Goal: Answer question/provide support: Share knowledge or assist other users

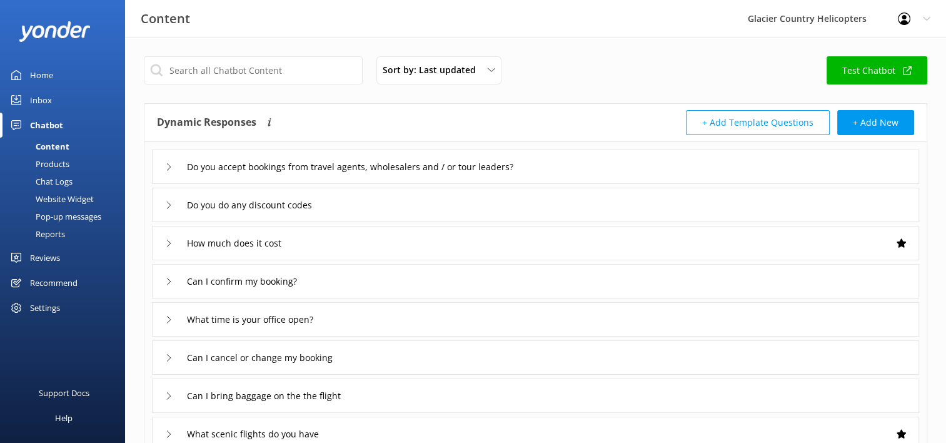
click at [53, 189] on div "Chat Logs" at bounding box center [40, 182] width 65 height 18
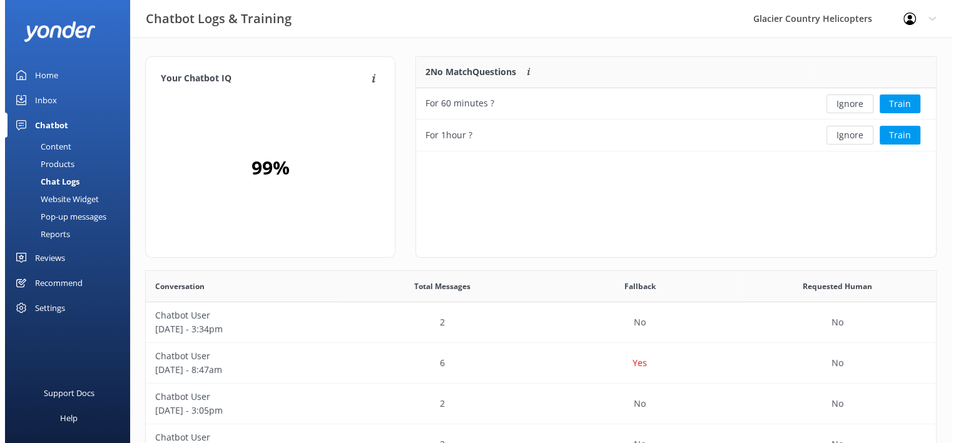
scroll to position [84, 510]
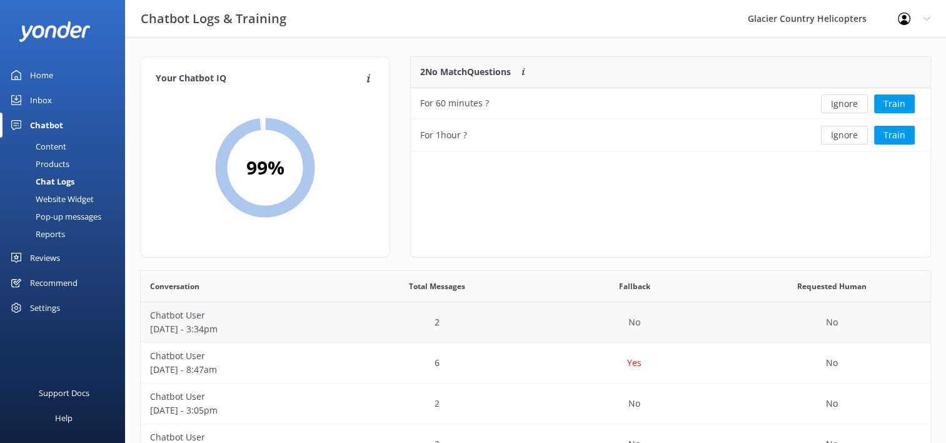
click at [276, 316] on p "Chatbot User" at bounding box center [239, 315] width 179 height 14
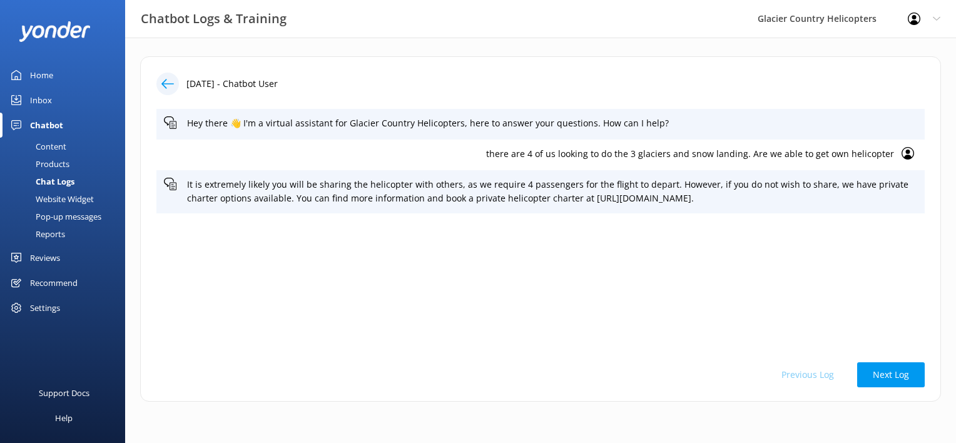
click at [171, 83] on icon at bounding box center [167, 84] width 13 height 13
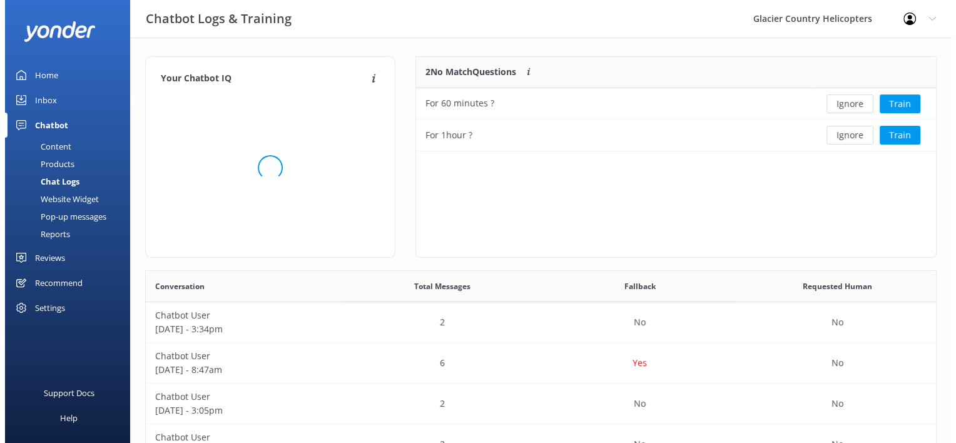
scroll to position [10, 10]
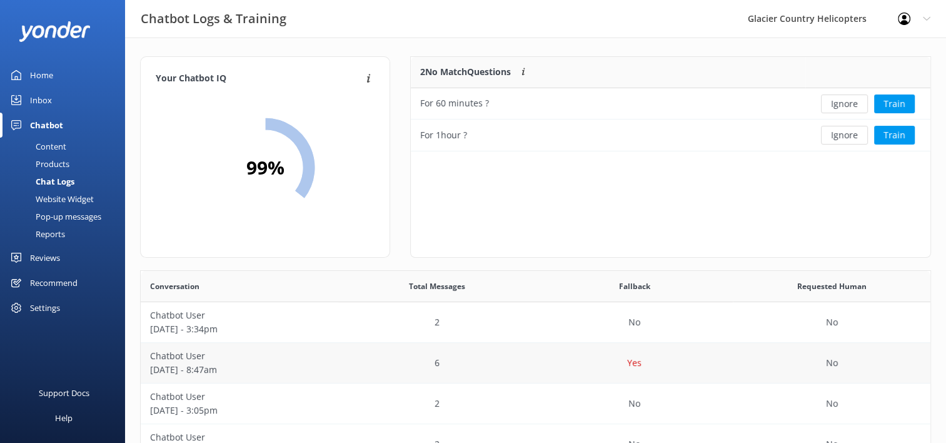
click at [223, 375] on p "[DATE] - 8:47am" at bounding box center [239, 370] width 179 height 14
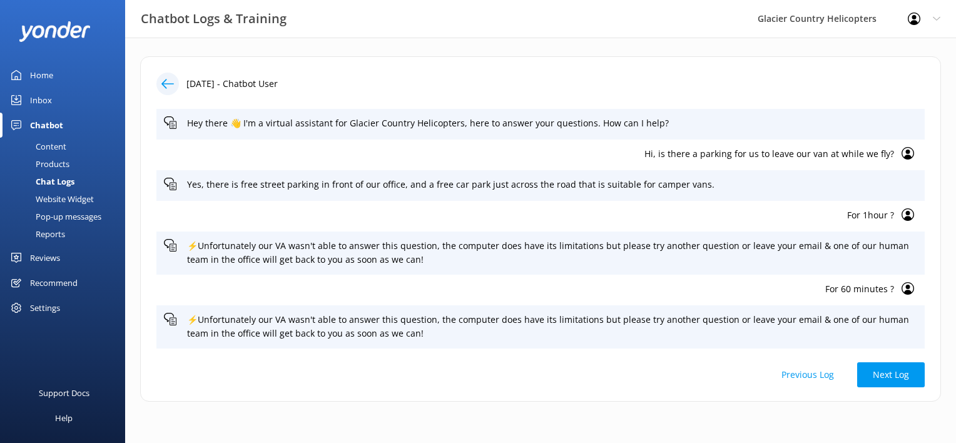
click at [58, 148] on div "Content" at bounding box center [37, 147] width 59 height 18
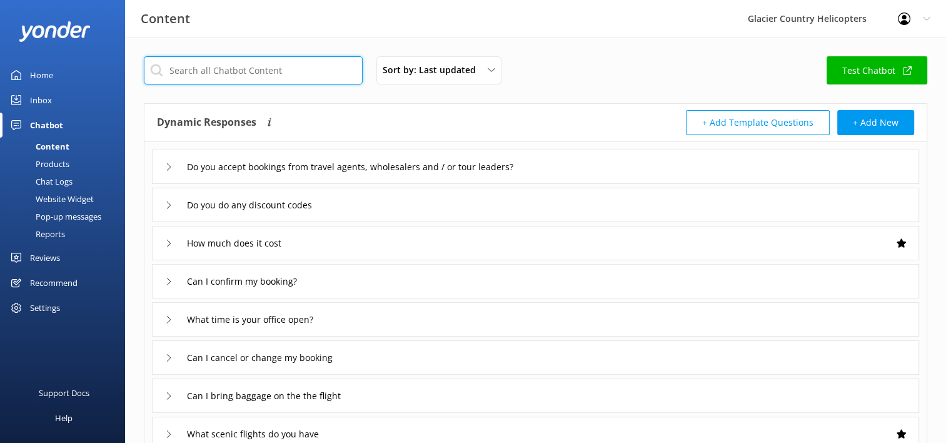
click at [268, 71] on input "text" at bounding box center [253, 70] width 219 height 28
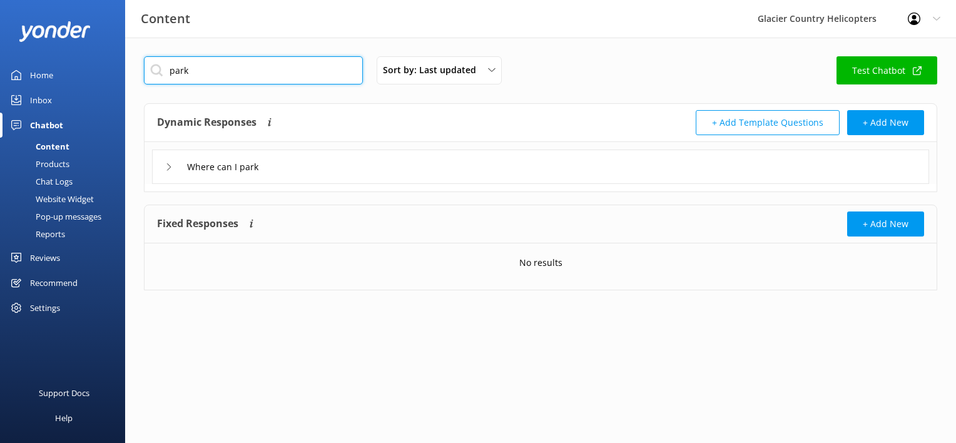
type input "park"
click at [166, 166] on icon at bounding box center [169, 167] width 8 height 8
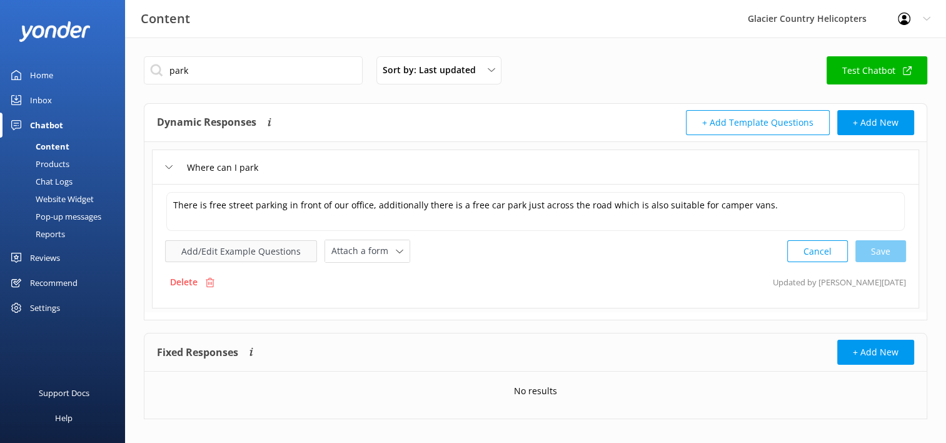
click at [252, 250] on button "Add/Edit Example Questions" at bounding box center [241, 251] width 152 height 22
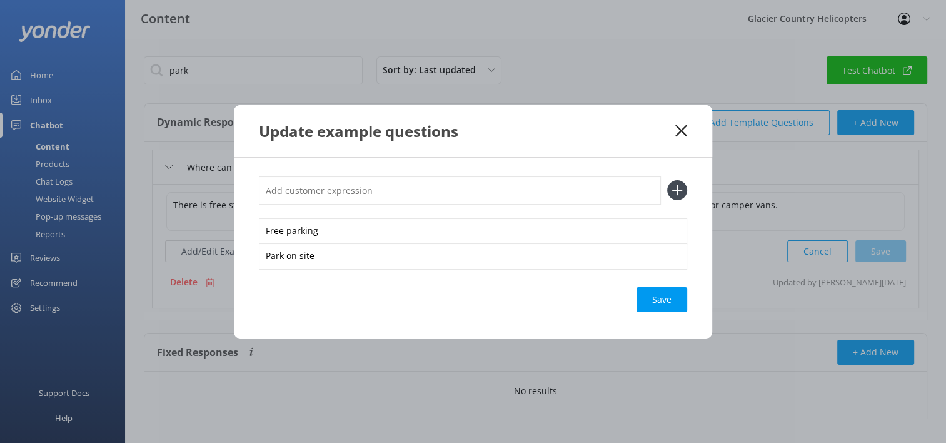
click at [684, 127] on use at bounding box center [682, 130] width 12 height 12
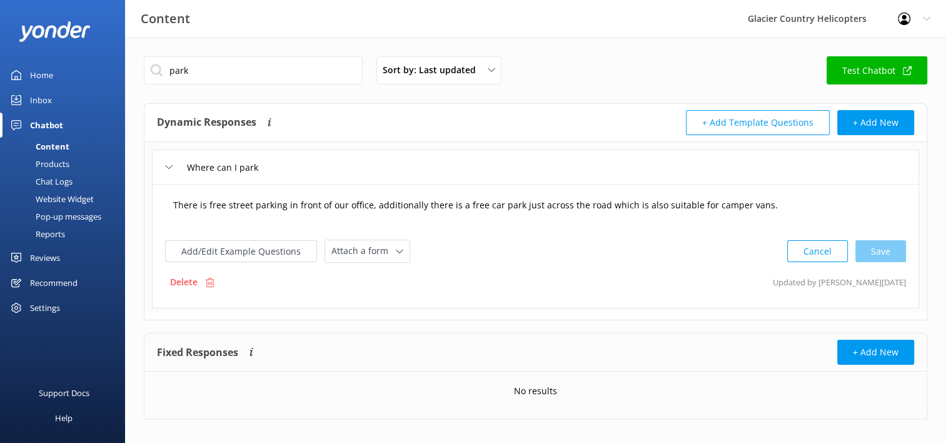
click at [753, 195] on textarea "There is free street parking in front of our office, additionally there is a fr…" at bounding box center [535, 211] width 739 height 39
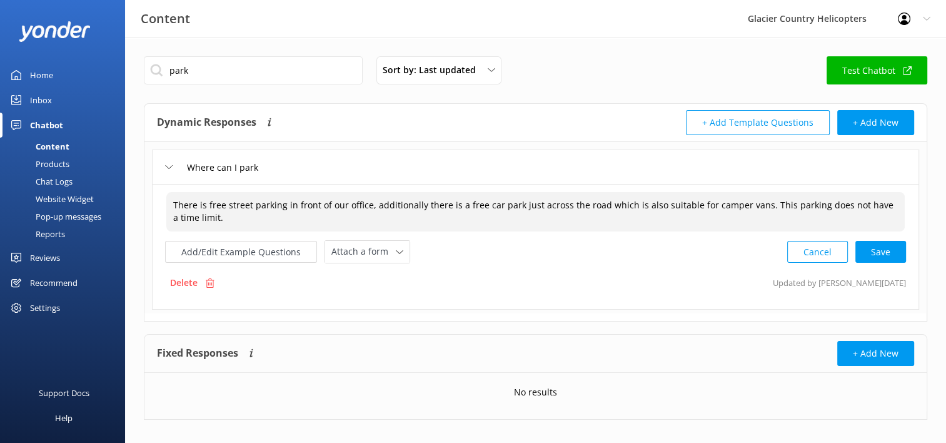
click at [770, 203] on textarea "There is free street parking in front of our office, additionally there is a fr…" at bounding box center [535, 211] width 739 height 39
click at [888, 250] on div "Cancel Save" at bounding box center [846, 251] width 119 height 23
type textarea "There is free street parking in front of our office, additionally there is a fr…"
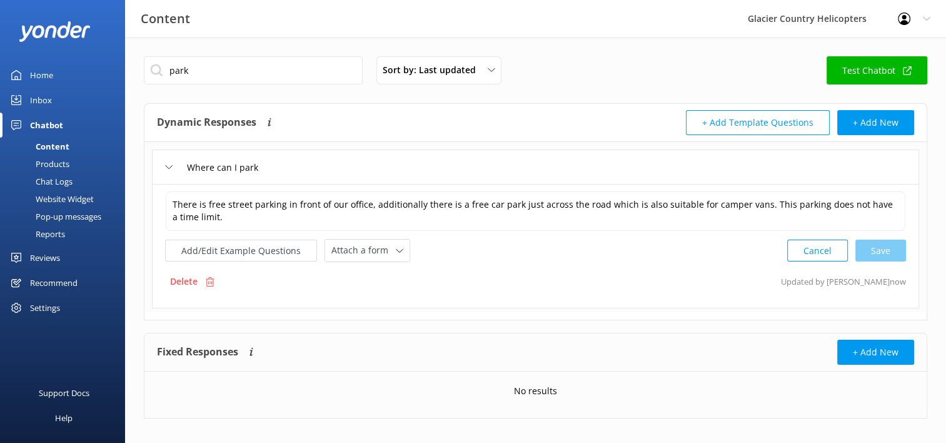
click at [51, 179] on div "Chat Logs" at bounding box center [40, 182] width 65 height 18
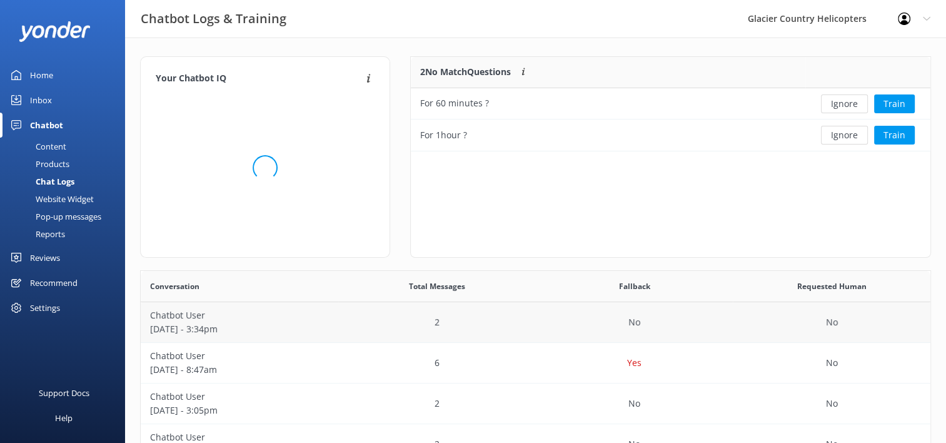
scroll to position [84, 510]
click at [226, 333] on p "[DATE] - 3:34pm" at bounding box center [239, 329] width 179 height 14
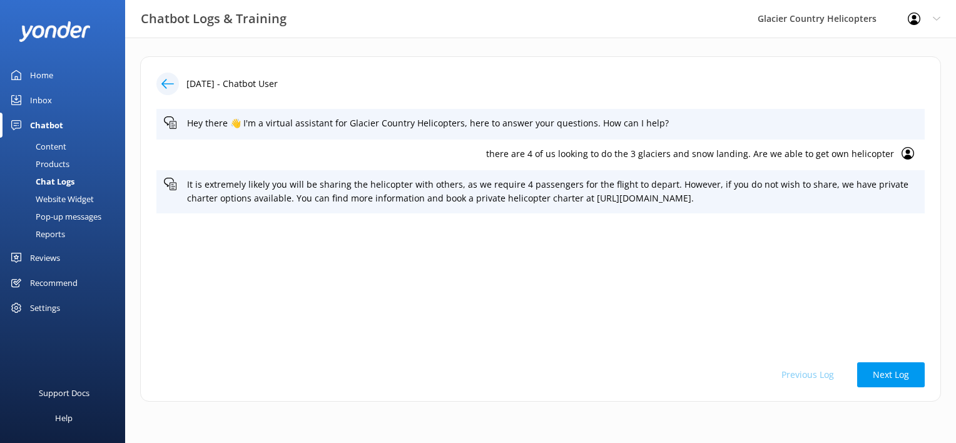
click at [51, 146] on div "Content" at bounding box center [37, 147] width 59 height 18
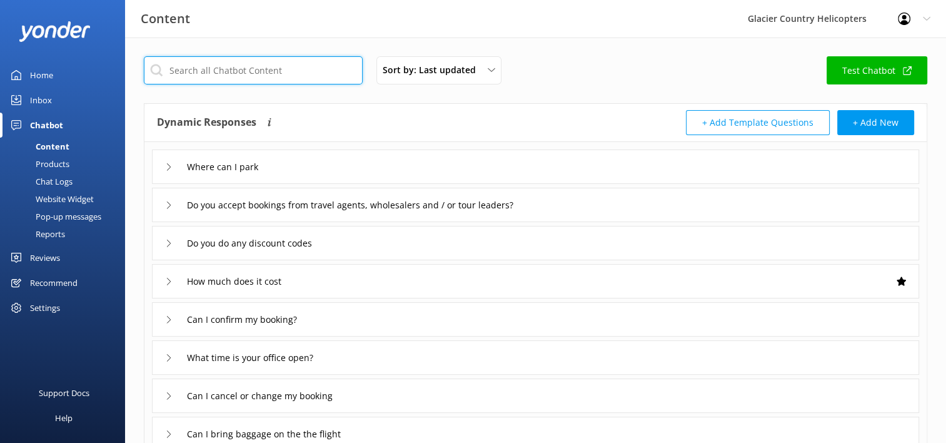
click at [215, 66] on input "text" at bounding box center [253, 70] width 219 height 28
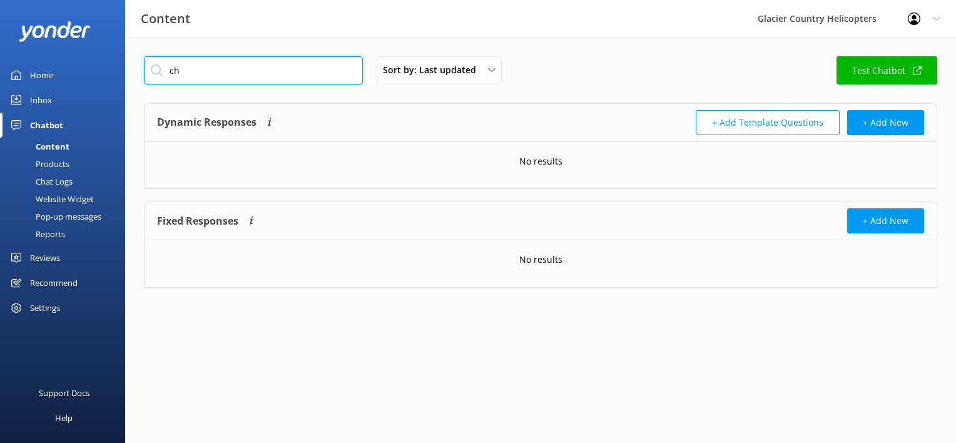
type input "c"
type input "private"
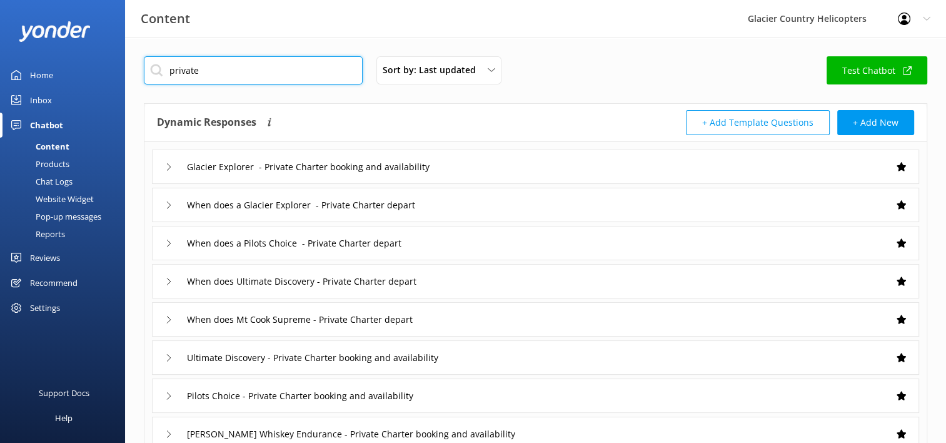
drag, startPoint x: 210, startPoint y: 74, endPoint x: 134, endPoint y: 86, distance: 77.3
click at [134, 86] on div "private Sort by: Last updated Title (A-Z) Last updated Test Chatbot Dynamic Res…" at bounding box center [535, 365] width 821 height 654
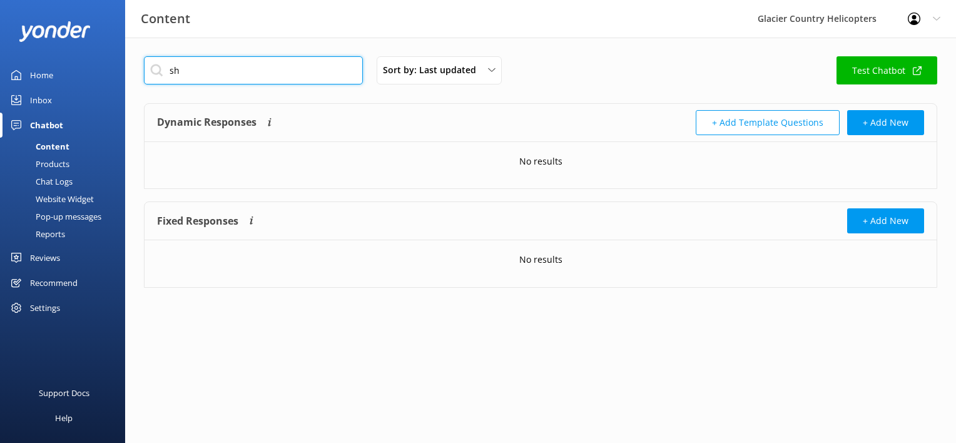
type input "s"
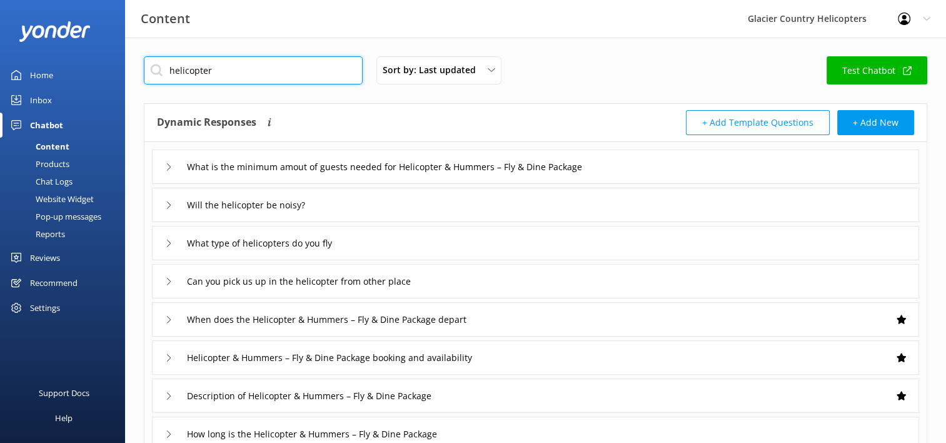
type input "helicopter"
click at [168, 172] on div "What is the minimum amout of guests needed for Helicopter & Hummers – Fly & Din…" at bounding box center [392, 166] width 455 height 21
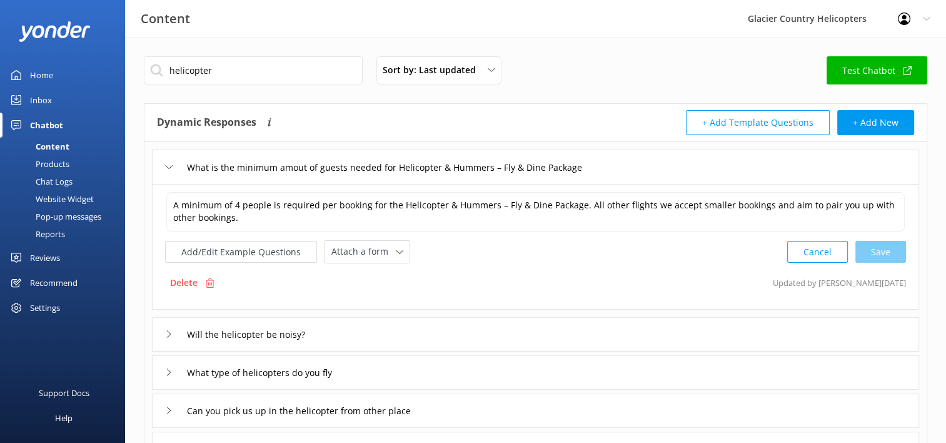
click at [173, 167] on div "What is the minimum amout of guests needed for Helicopter & Hummers – Fly & Din…" at bounding box center [392, 167] width 455 height 21
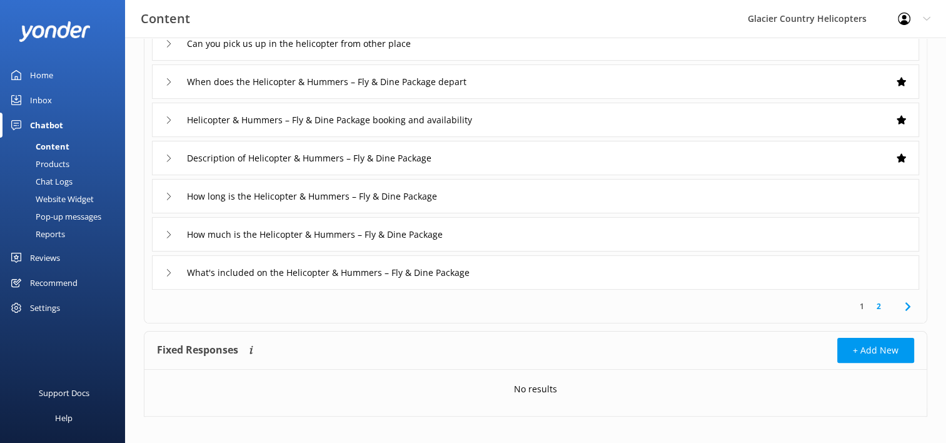
scroll to position [236, 0]
click at [169, 277] on div "What's included on the Helicopter & Hummers – Fly & Dine Package" at bounding box center [332, 273] width 335 height 21
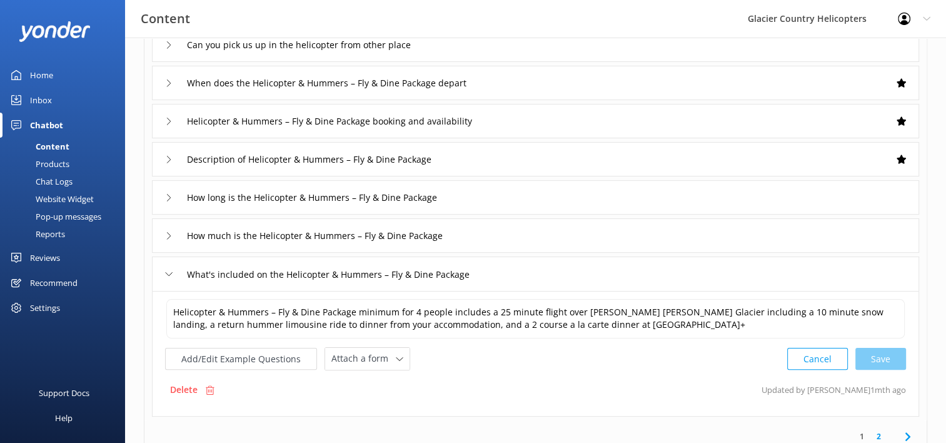
click at [169, 277] on div "What's included on the Helicopter & Hummers – Fly & Dine Package" at bounding box center [332, 274] width 335 height 21
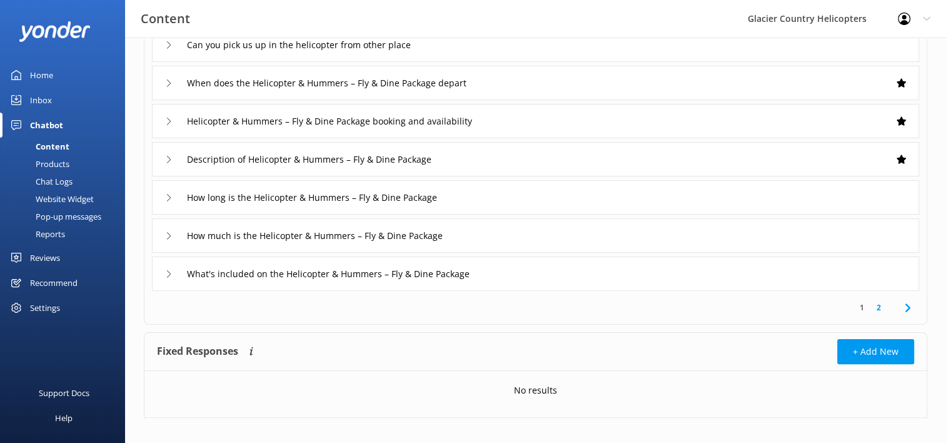
click at [168, 235] on icon at bounding box center [169, 236] width 8 height 8
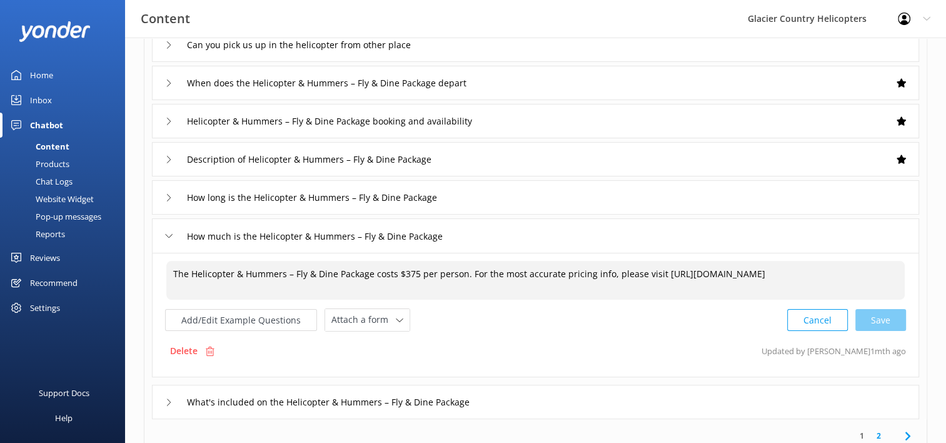
click at [403, 275] on textarea "The Helicopter & Hummers – Fly & Dine Package costs $375 per person. For the mo…" at bounding box center [535, 280] width 739 height 39
click at [881, 320] on div "Cancel Loading.." at bounding box center [847, 318] width 118 height 23
type textarea "The Helicopter & Hummers – Fly & Dine Package costs $425 per person. For the mo…"
click at [163, 195] on div "How long is the Helicopter & Hummers – Fly & Dine Package" at bounding box center [535, 197] width 767 height 34
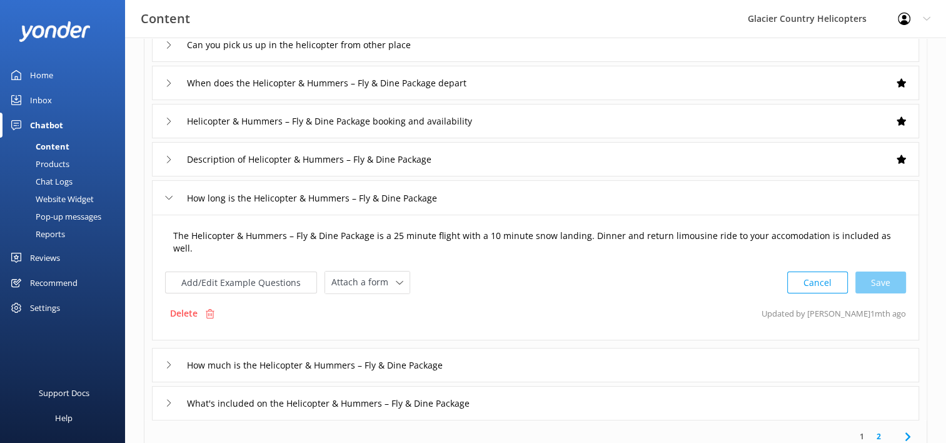
click at [584, 238] on textarea "The Helicopter & Hummers – Fly & Dine Package is a 25 minute flight with a 10 m…" at bounding box center [535, 242] width 739 height 39
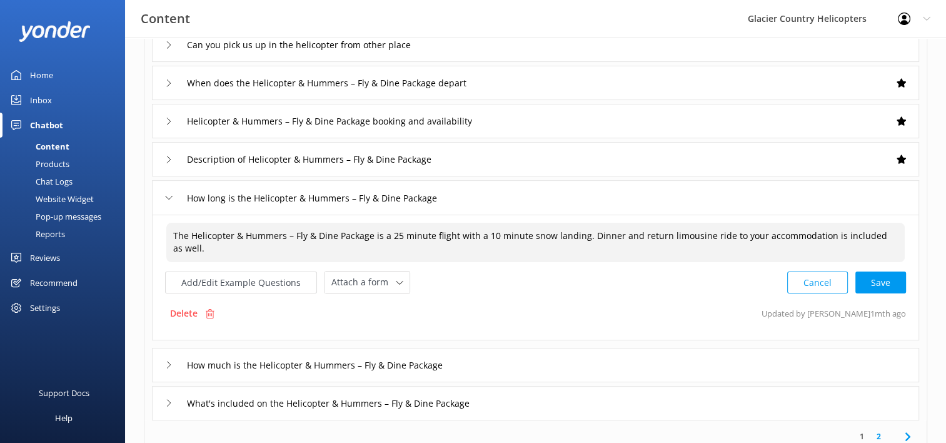
click at [896, 232] on textarea "The Helicopter & Hummers – Fly & Dine Package is a 25 minute flight with a 10 m…" at bounding box center [535, 242] width 739 height 39
click at [902, 273] on div "Cancel Loading.." at bounding box center [847, 281] width 118 height 23
type textarea "The Helicopter & Hummers – Fly & Dine Package is a 25 minute flight with a 10 m…"
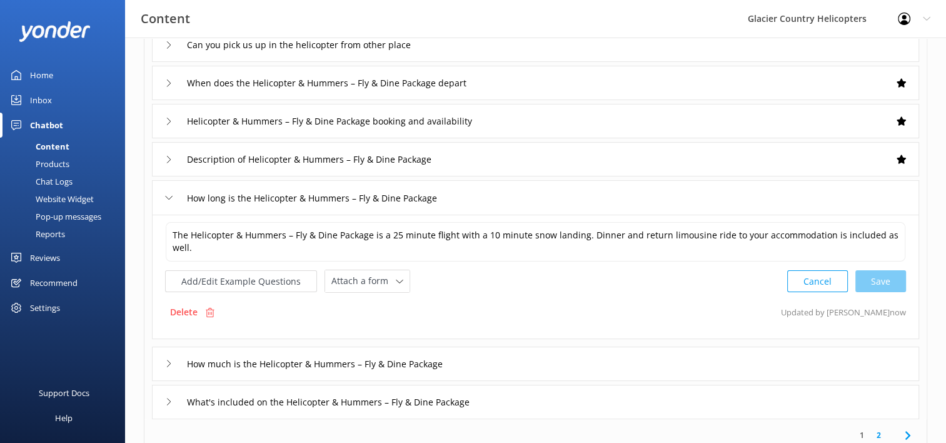
click at [173, 158] on div "Description of Helicopter & Hummers – Fly & Dine Package" at bounding box center [312, 159] width 295 height 21
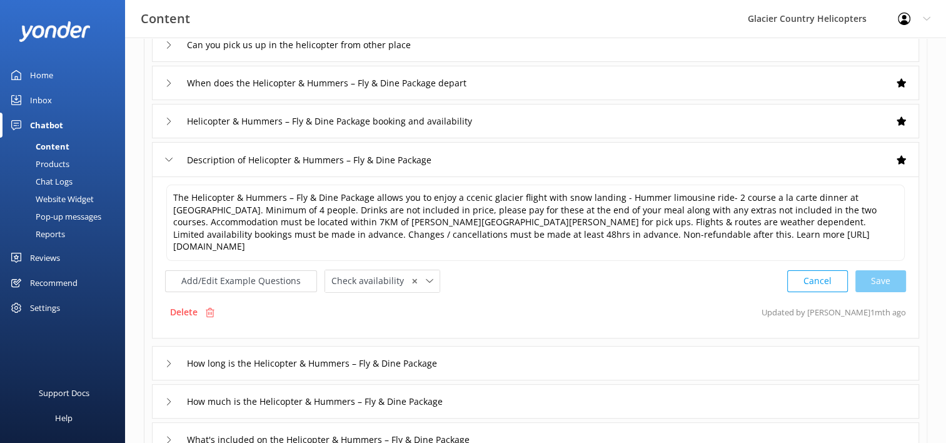
click at [169, 158] on icon at bounding box center [169, 160] width 8 height 8
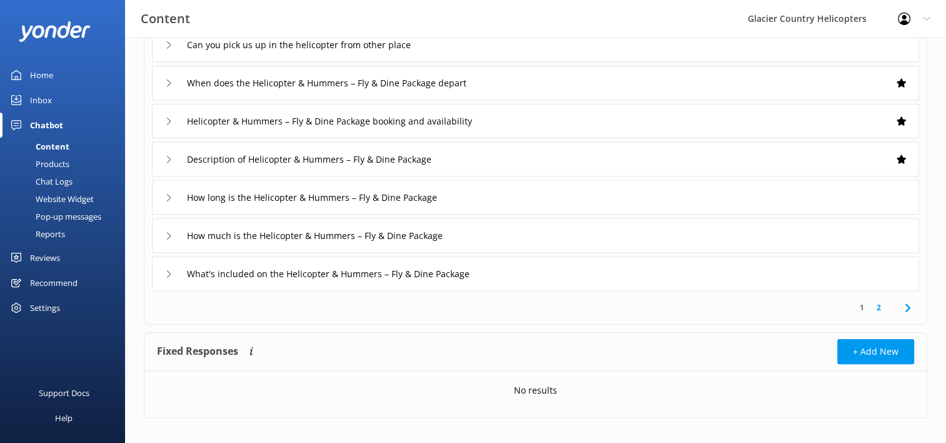
click at [168, 120] on icon at bounding box center [169, 122] width 8 height 8
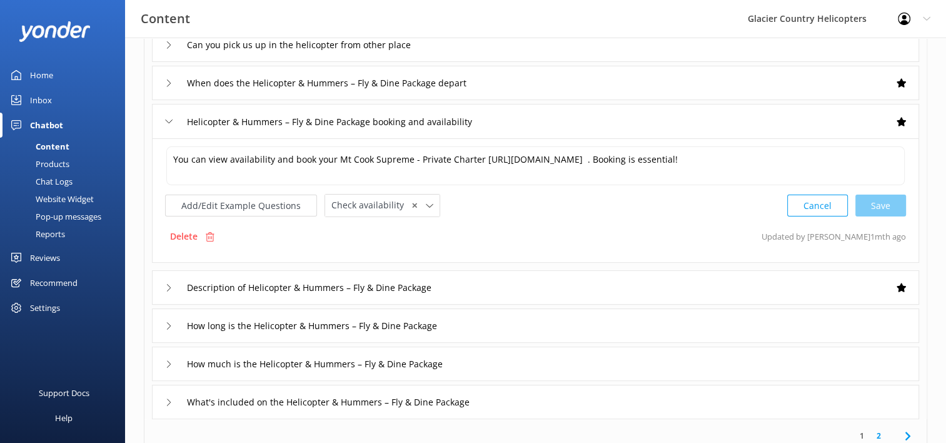
click at [168, 120] on icon at bounding box center [169, 122] width 8 height 8
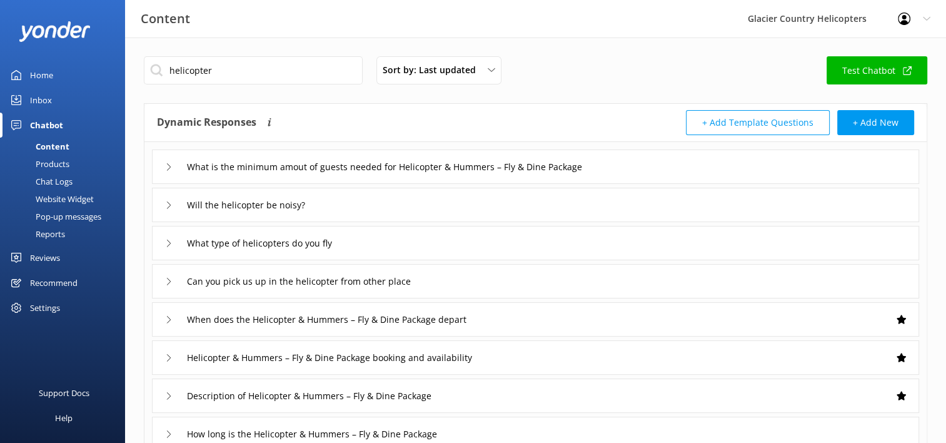
click at [51, 179] on div "Chat Logs" at bounding box center [40, 182] width 65 height 18
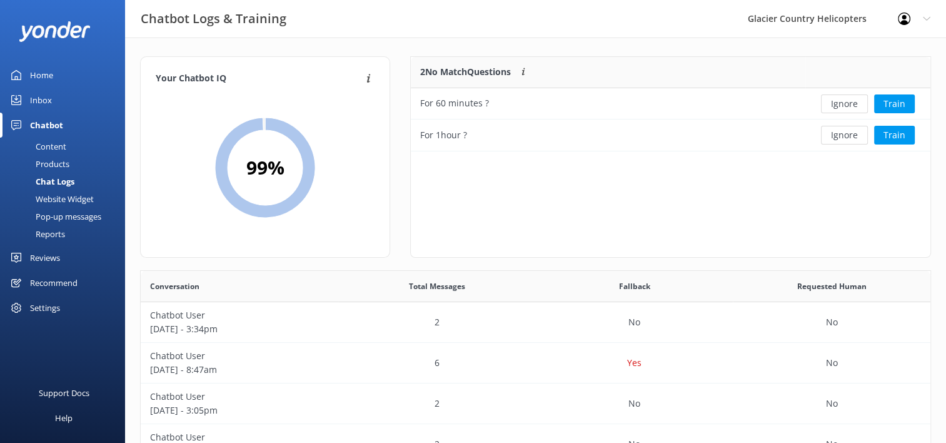
scroll to position [42, 0]
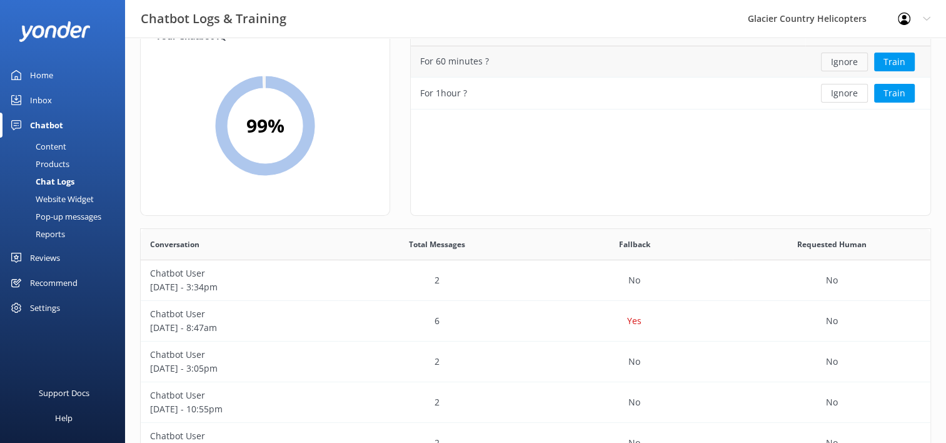
click at [846, 61] on button "Ignore" at bounding box center [844, 62] width 47 height 19
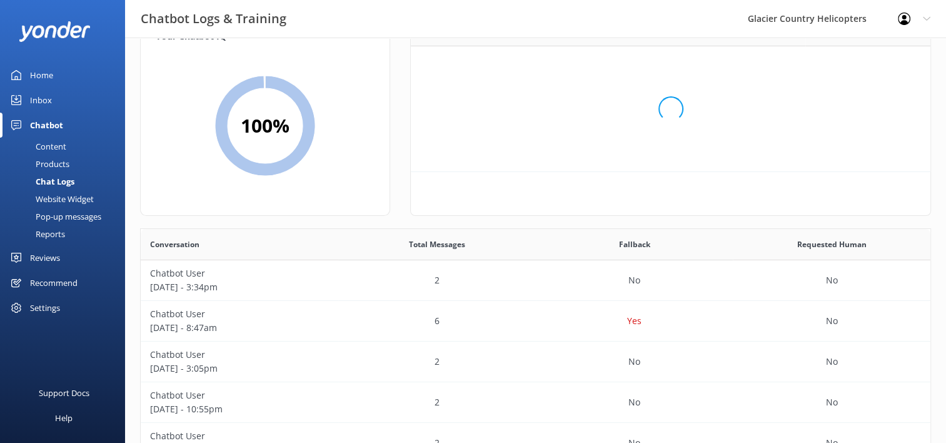
scroll to position [10, 10]
click at [844, 70] on button "Ignore" at bounding box center [844, 62] width 47 height 19
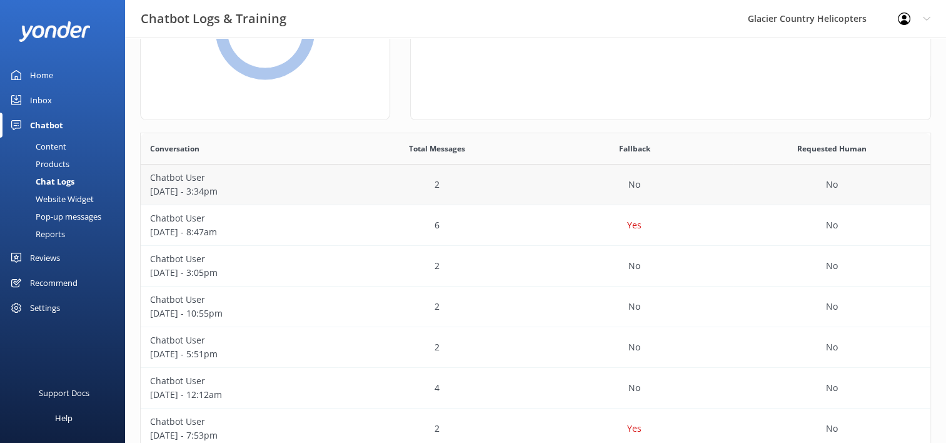
click at [245, 179] on p "Chatbot User" at bounding box center [239, 178] width 179 height 14
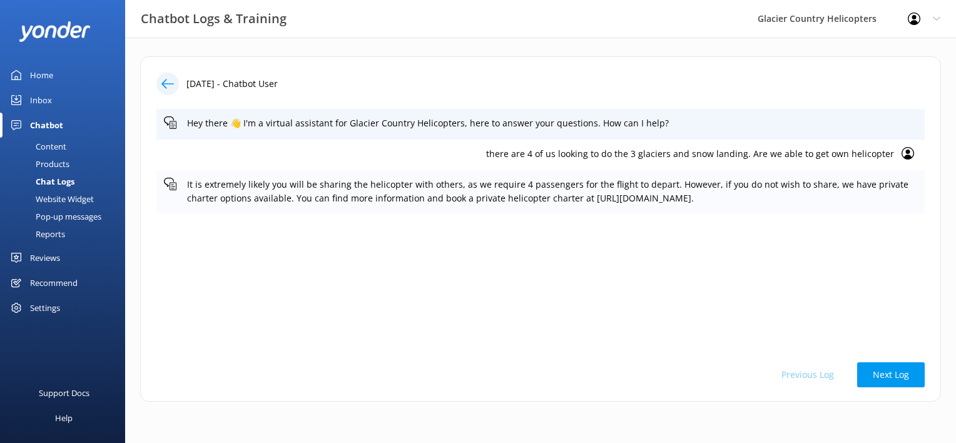
click at [173, 185] on icon at bounding box center [170, 184] width 13 height 13
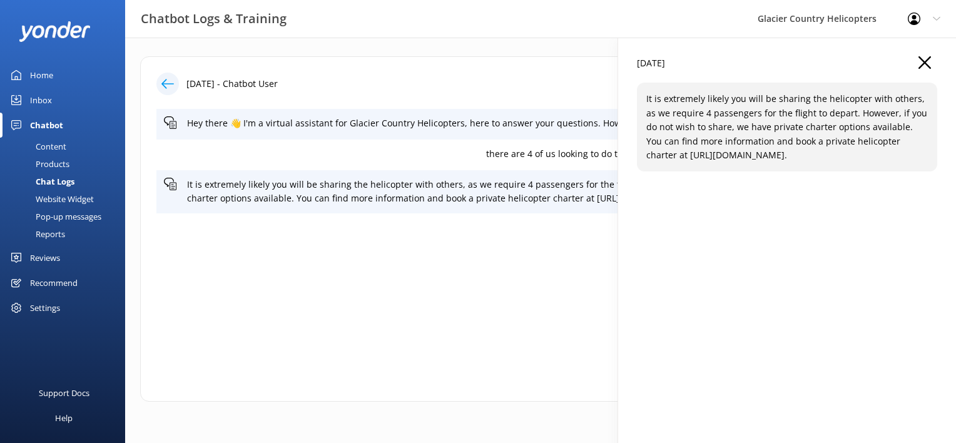
click at [933, 46] on div "[DATE] It is extremely likely you will be sharing the helicopter with others, a…" at bounding box center [787, 259] width 338 height 443
click at [916, 68] on div "[DATE]" at bounding box center [787, 69] width 300 height 26
click at [924, 61] on icon "button" at bounding box center [924, 62] width 13 height 13
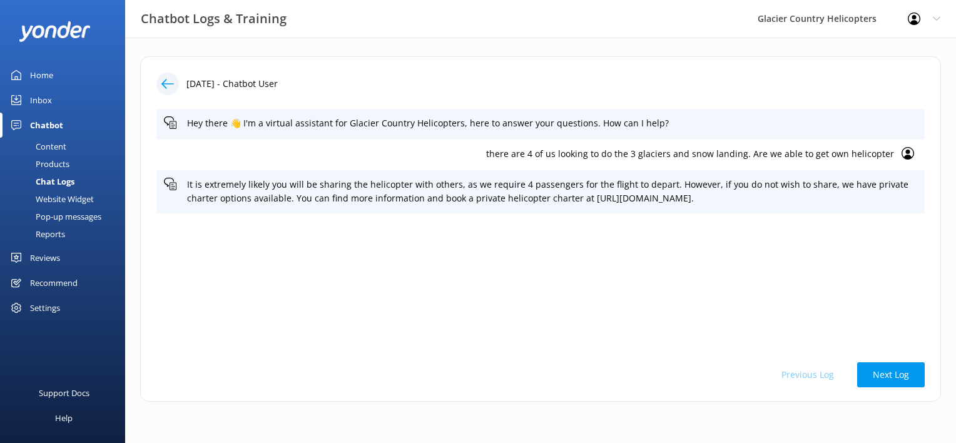
click at [911, 154] on icon at bounding box center [907, 153] width 13 height 13
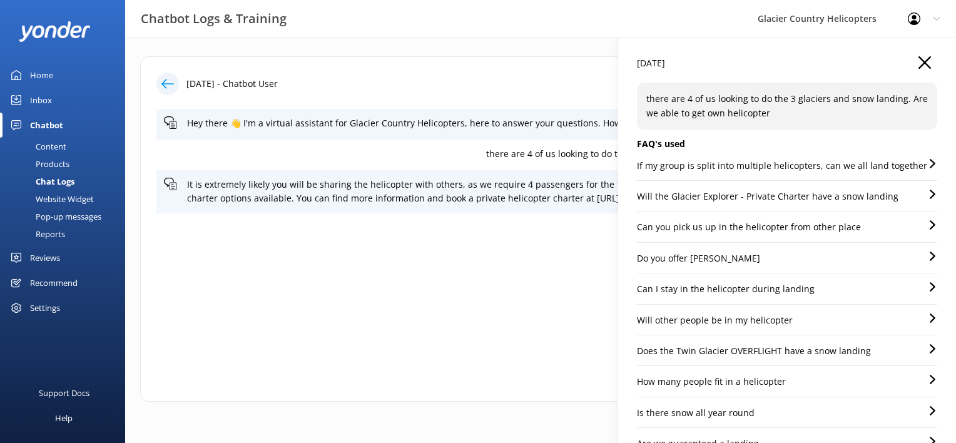
click at [918, 60] on use "button" at bounding box center [924, 62] width 13 height 13
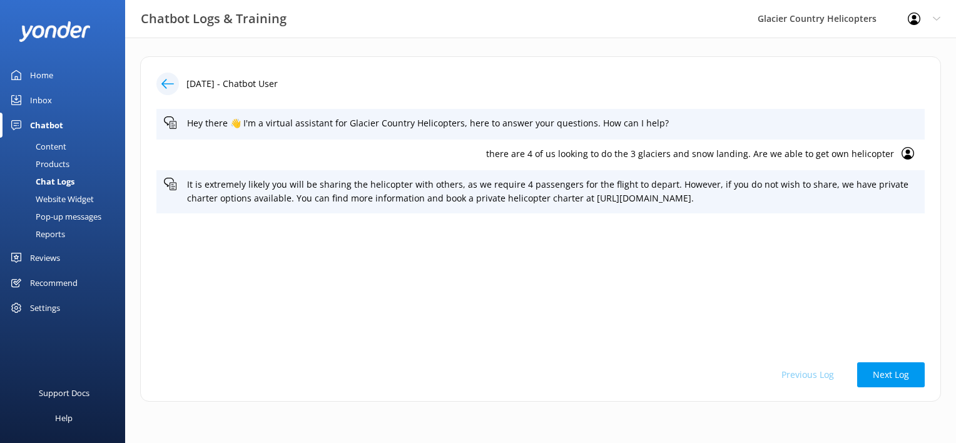
click at [48, 144] on div "Content" at bounding box center [37, 147] width 59 height 18
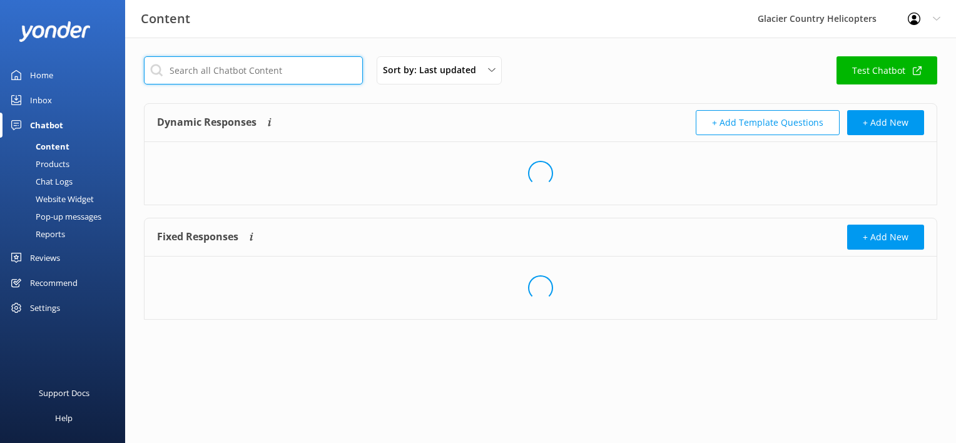
click at [223, 78] on input "text" at bounding box center [253, 70] width 219 height 28
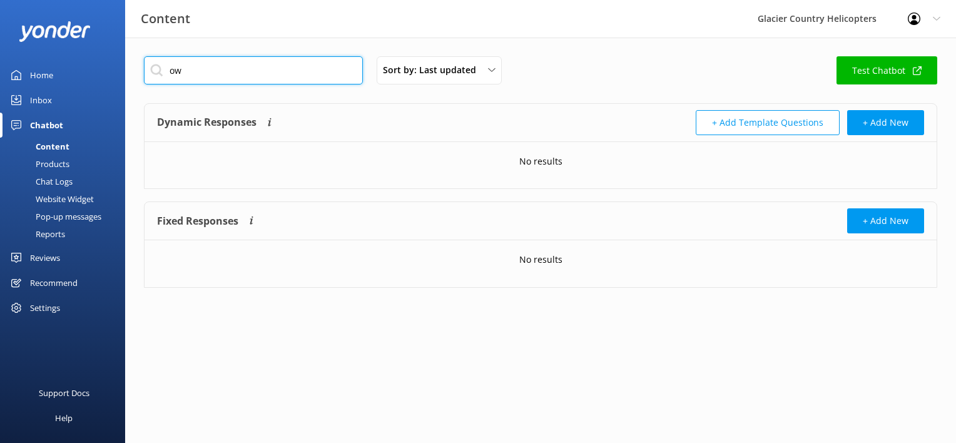
type input "o"
type input "s"
type input "3"
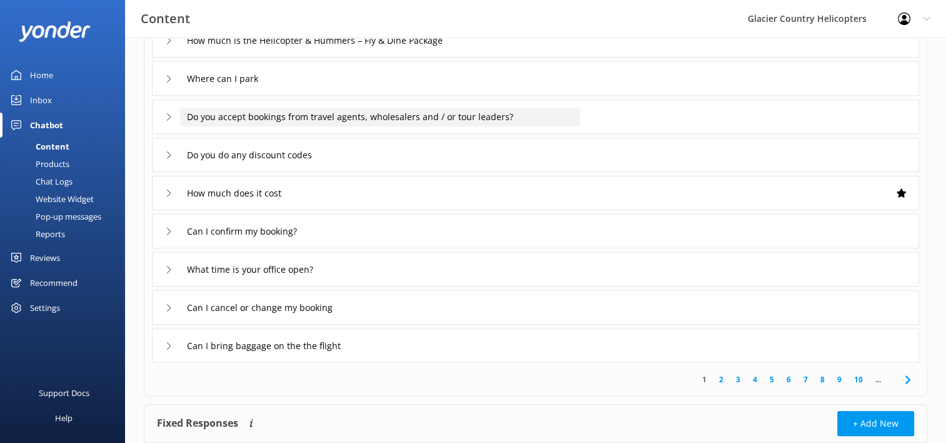
scroll to position [165, 0]
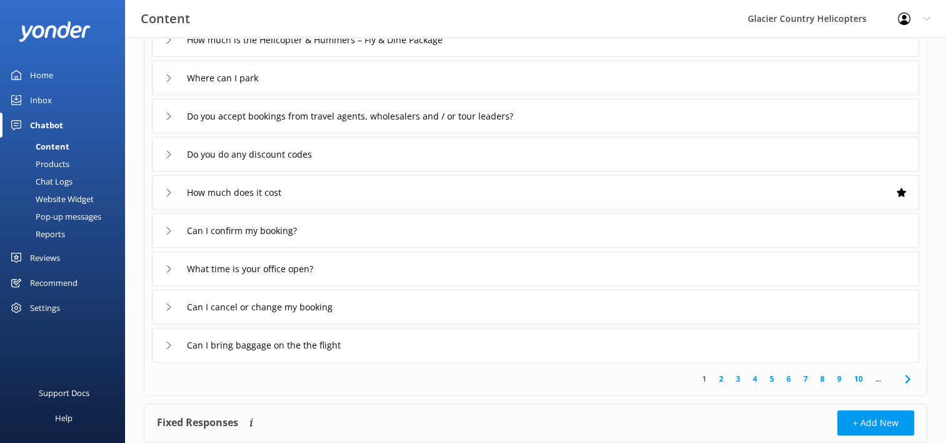
click at [717, 378] on link "2" at bounding box center [721, 379] width 17 height 12
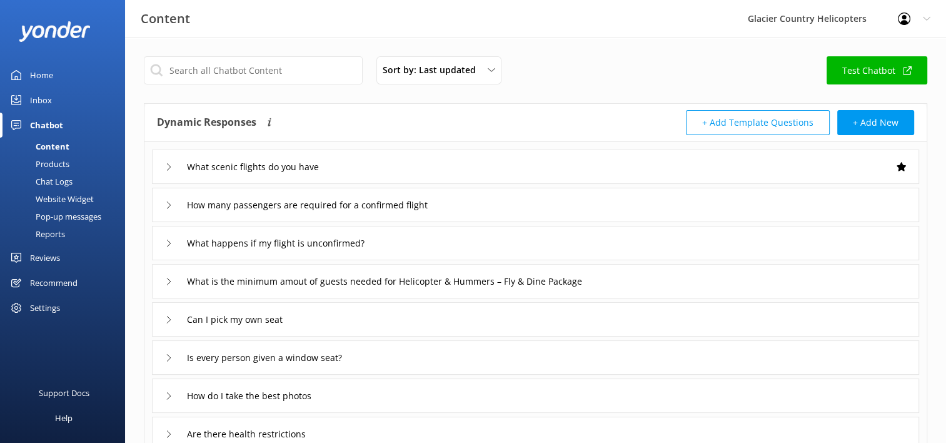
click at [173, 203] on div "How many passengers are required for a confirmed flight" at bounding box center [310, 205] width 290 height 21
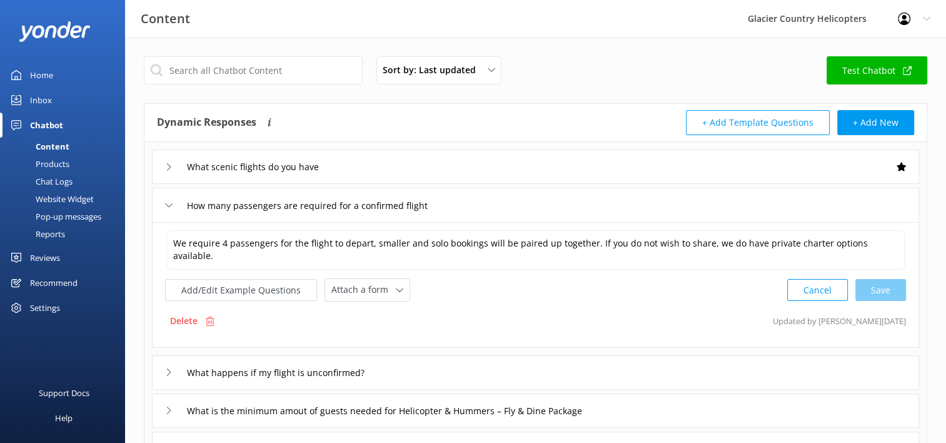
click at [168, 202] on icon at bounding box center [169, 205] width 8 height 8
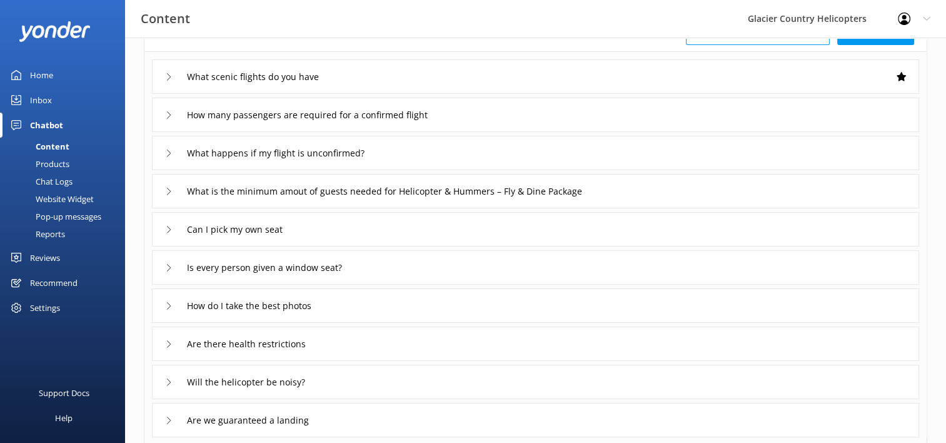
scroll to position [100, 0]
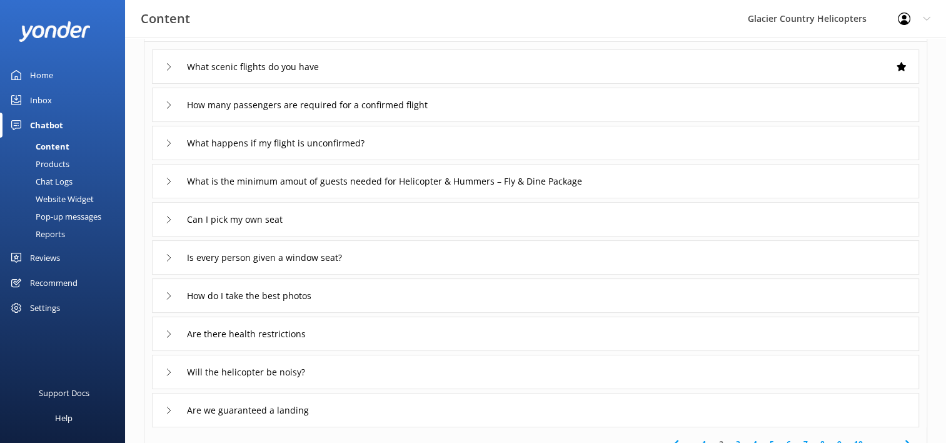
click at [171, 146] on icon at bounding box center [169, 143] width 8 height 8
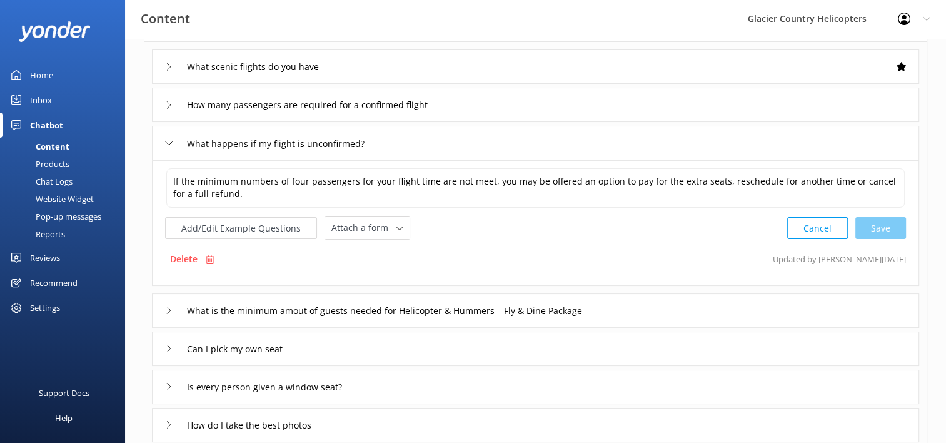
click at [171, 147] on div "What happens if my flight is unconfirmed?" at bounding box center [275, 143] width 220 height 21
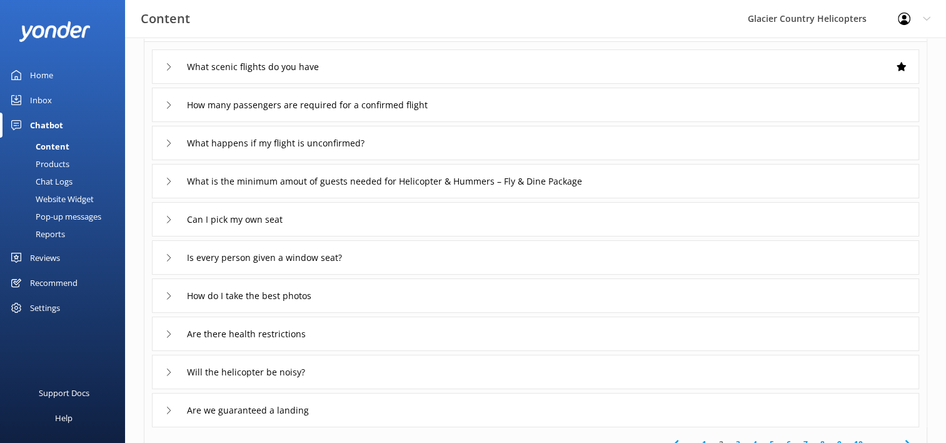
click at [171, 147] on div "What happens if my flight is unconfirmed?" at bounding box center [275, 143] width 220 height 21
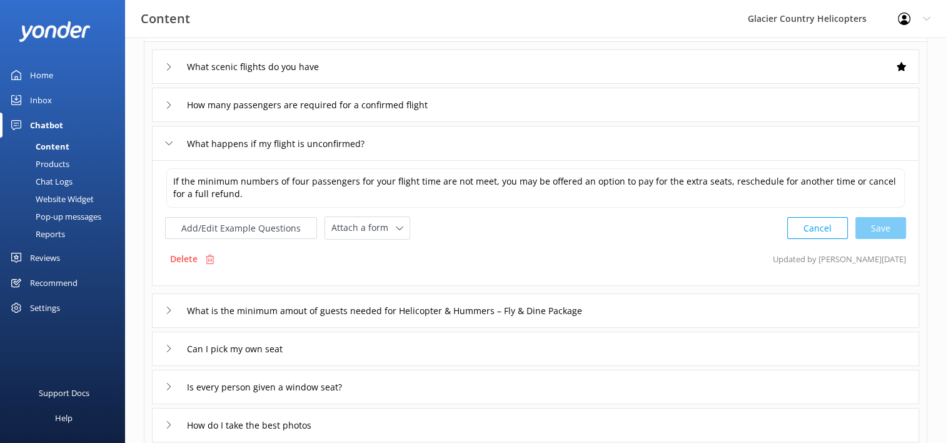
click at [171, 147] on div "What happens if my flight is unconfirmed?" at bounding box center [275, 143] width 220 height 21
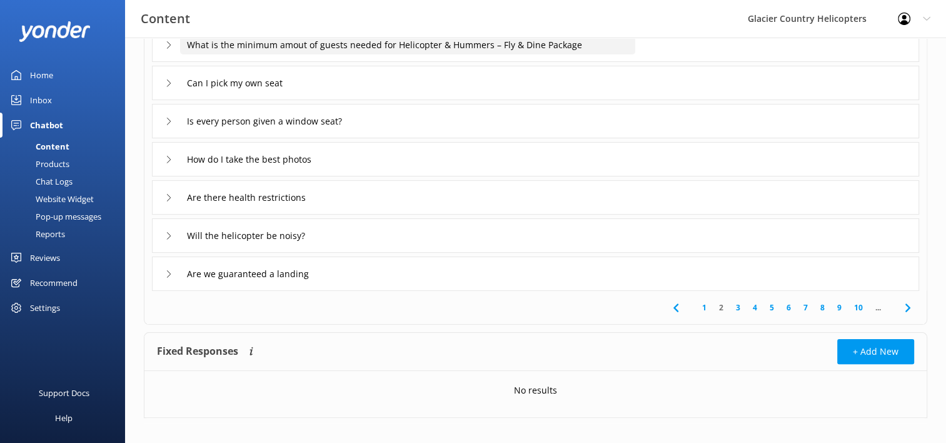
scroll to position [248, 0]
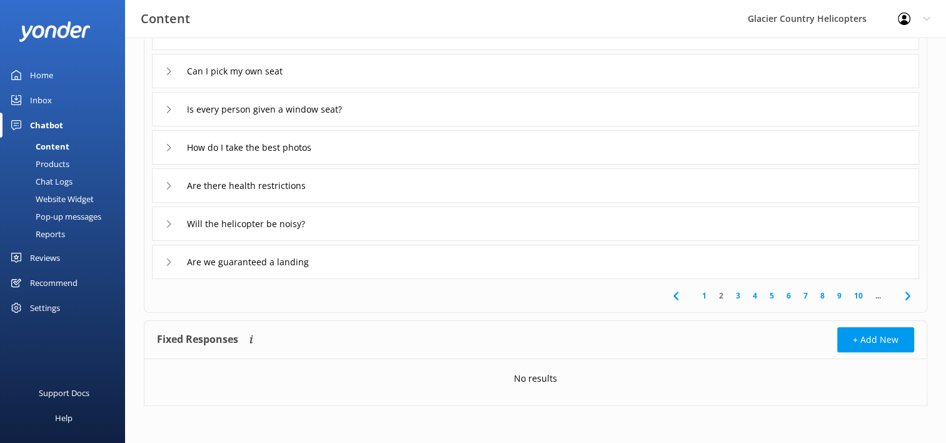
click at [741, 293] on link "3" at bounding box center [738, 296] width 17 height 12
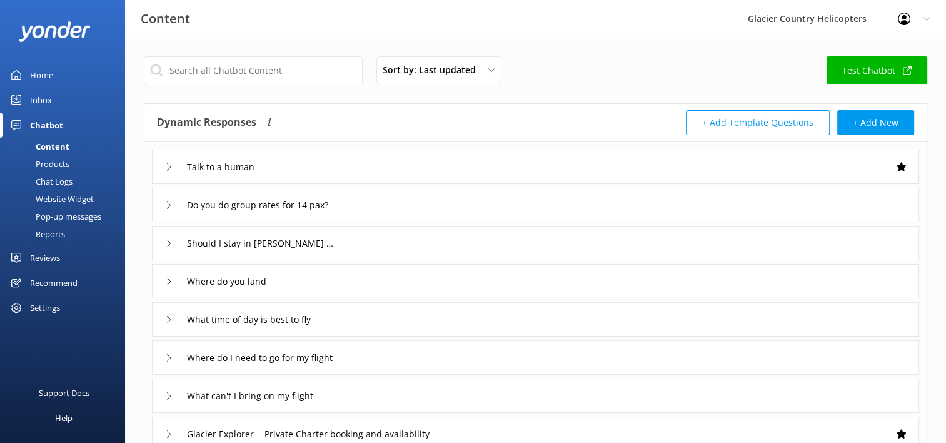
click at [175, 211] on div "Do you do group rates for 14 pax?" at bounding box center [255, 205] width 180 height 21
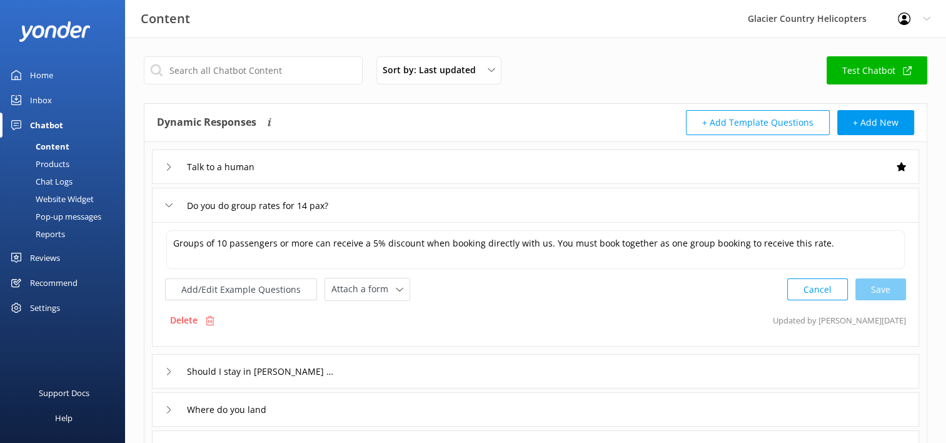
click at [170, 203] on icon at bounding box center [169, 205] width 8 height 8
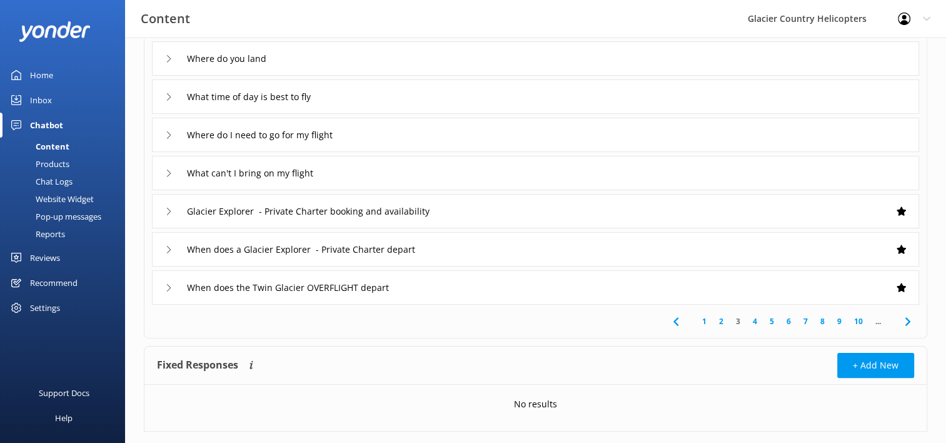
scroll to position [225, 0]
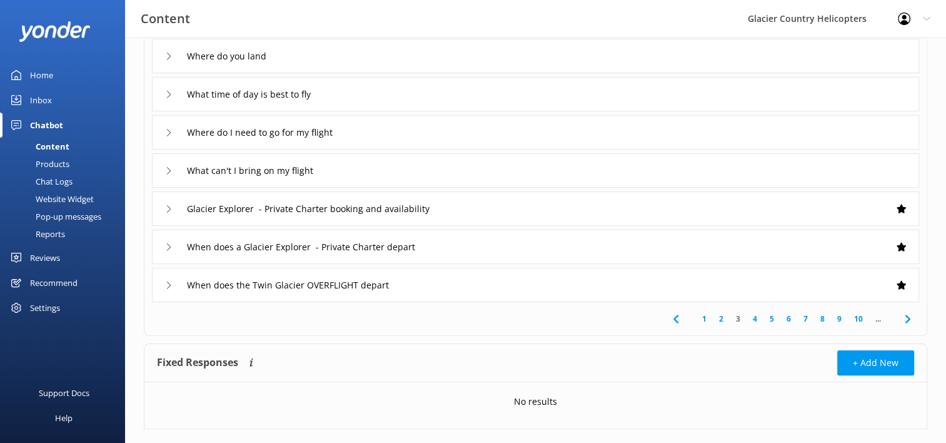
click at [752, 320] on link "4" at bounding box center [755, 319] width 17 height 12
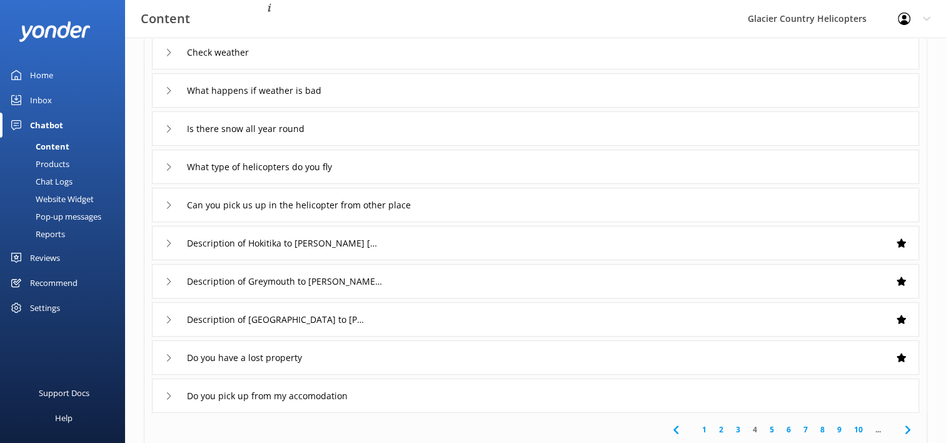
scroll to position [116, 0]
click at [169, 166] on use at bounding box center [169, 164] width 4 height 7
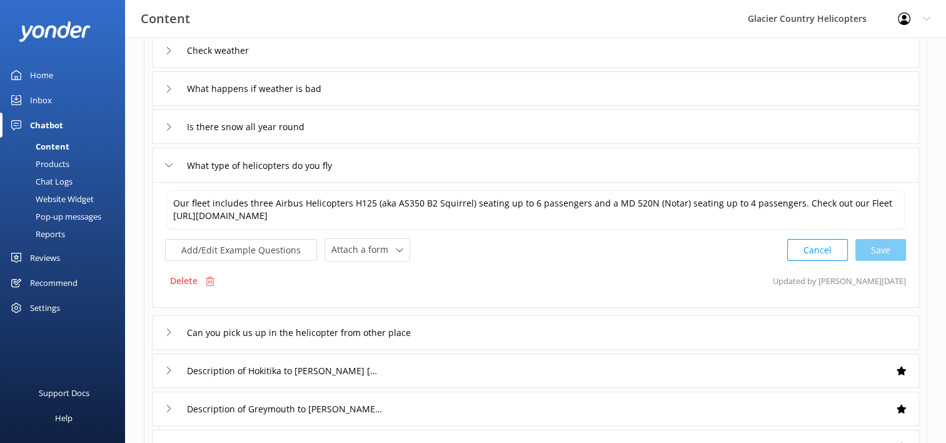
click at [169, 166] on use at bounding box center [169, 165] width 7 height 4
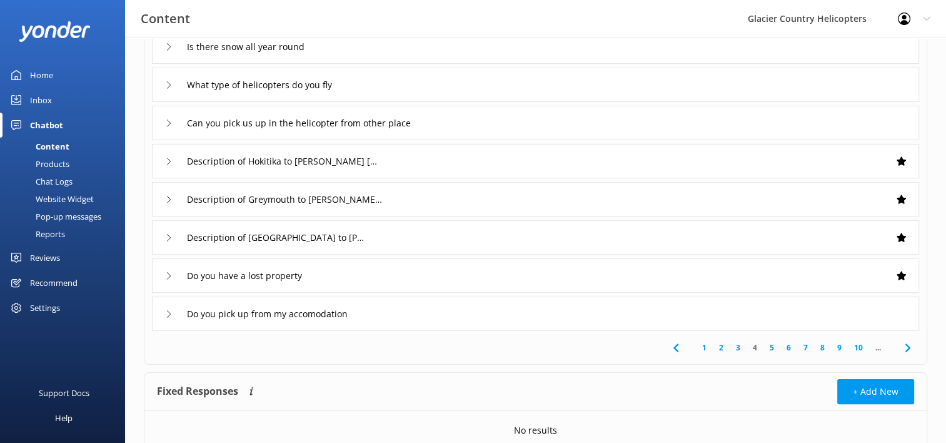
scroll to position [198, 0]
click at [768, 349] on link "5" at bounding box center [772, 346] width 17 height 12
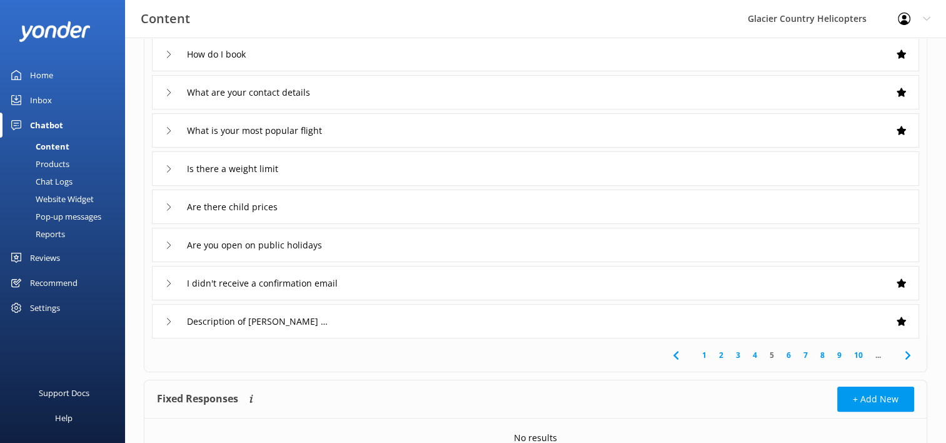
scroll to position [190, 0]
click at [784, 358] on link "6" at bounding box center [789, 354] width 17 height 12
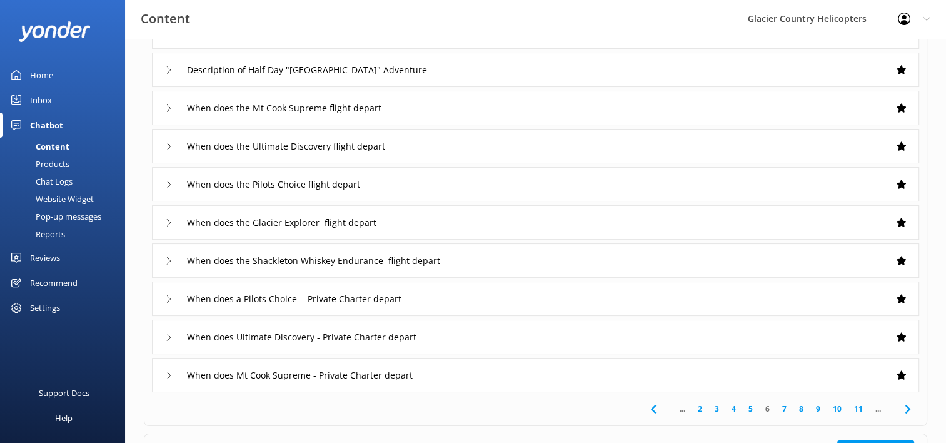
scroll to position [137, 0]
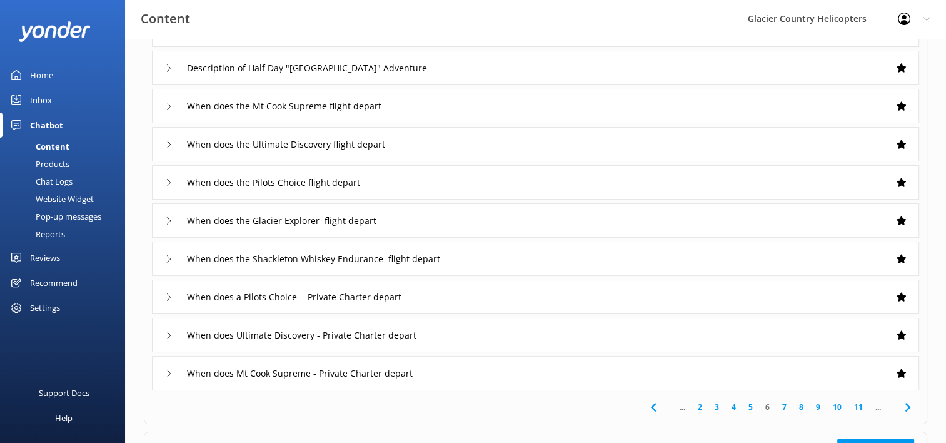
click at [784, 409] on link "7" at bounding box center [784, 407] width 17 height 12
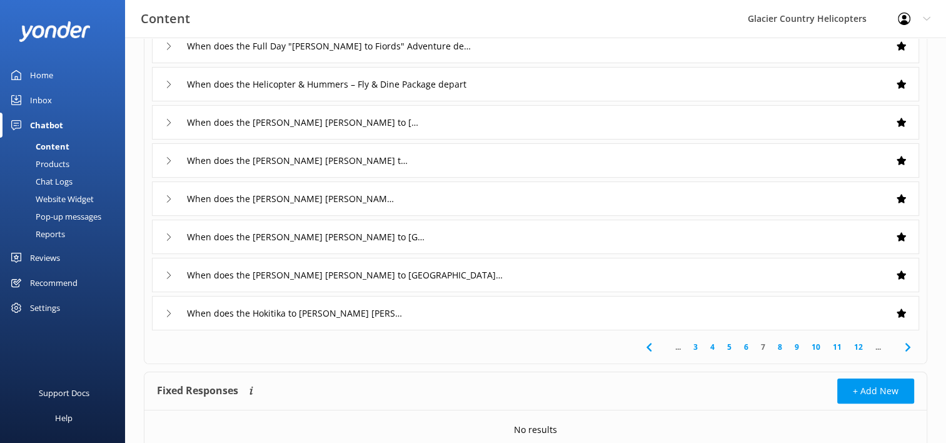
scroll to position [224, 0]
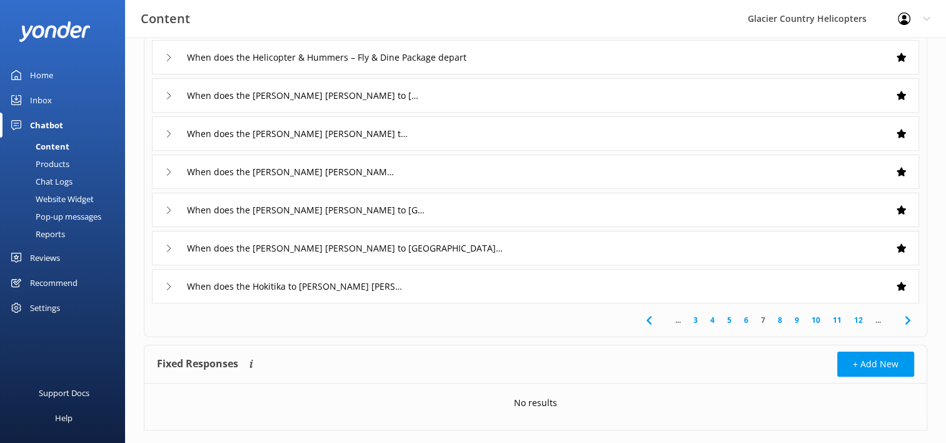
click at [778, 321] on link "8" at bounding box center [780, 320] width 17 height 12
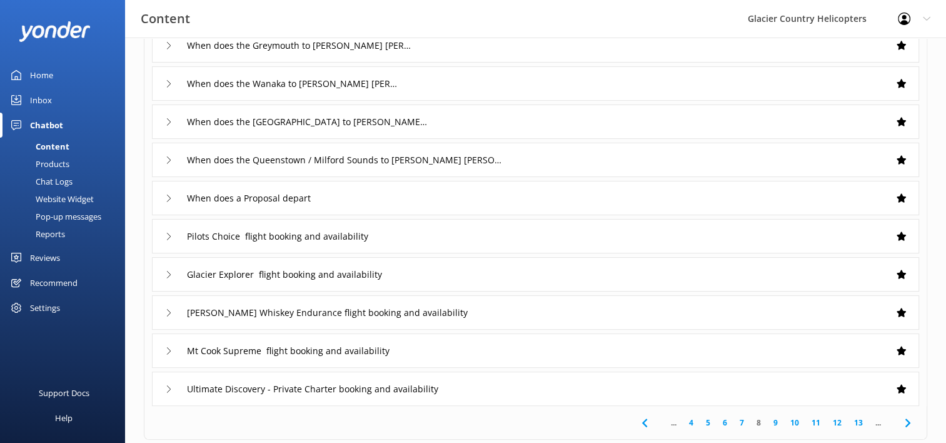
scroll to position [122, 0]
click at [696, 424] on link "4" at bounding box center [691, 422] width 17 height 12
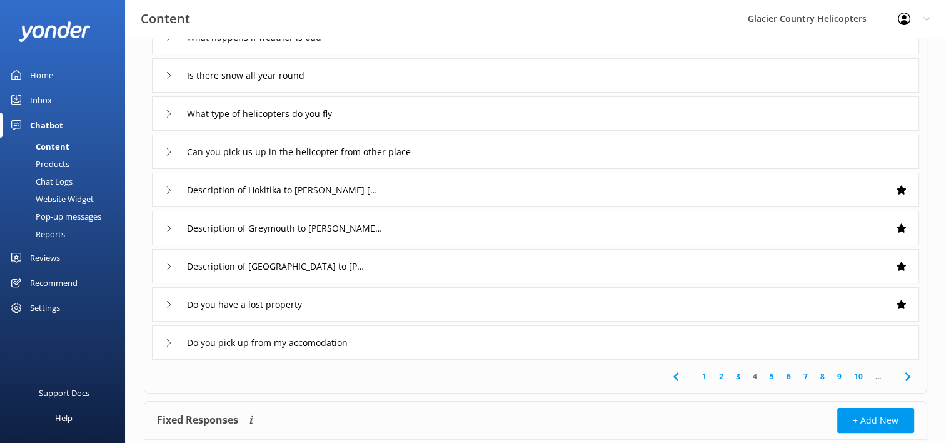
scroll to position [248, 0]
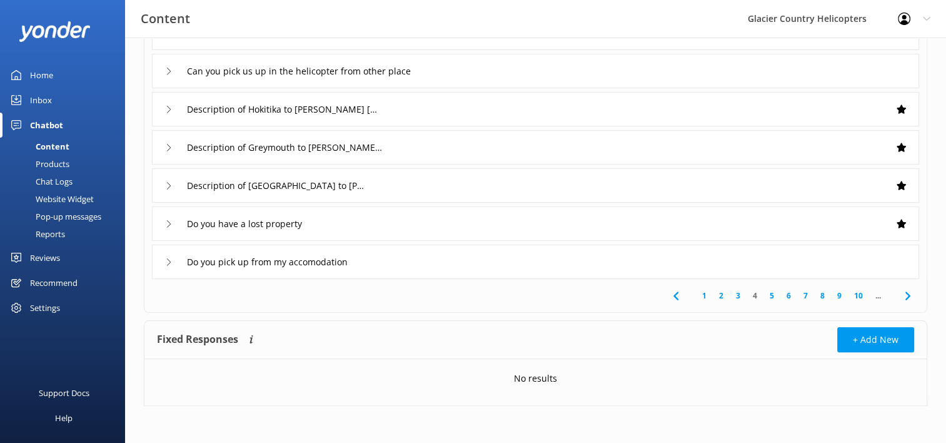
click at [702, 298] on link "1" at bounding box center [704, 296] width 17 height 12
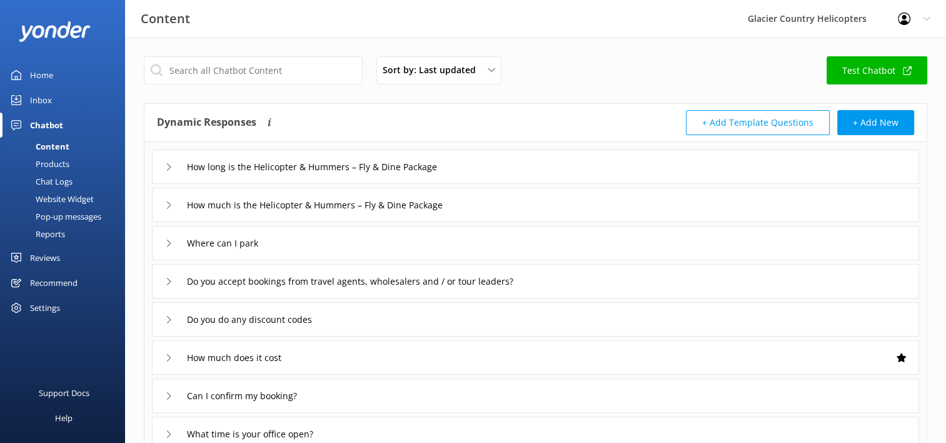
click at [53, 183] on div "Chat Logs" at bounding box center [40, 182] width 65 height 18
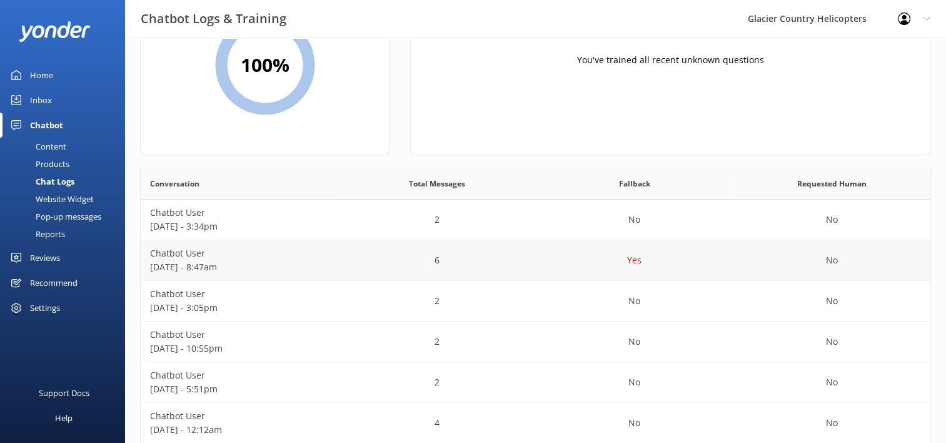
scroll to position [111, 0]
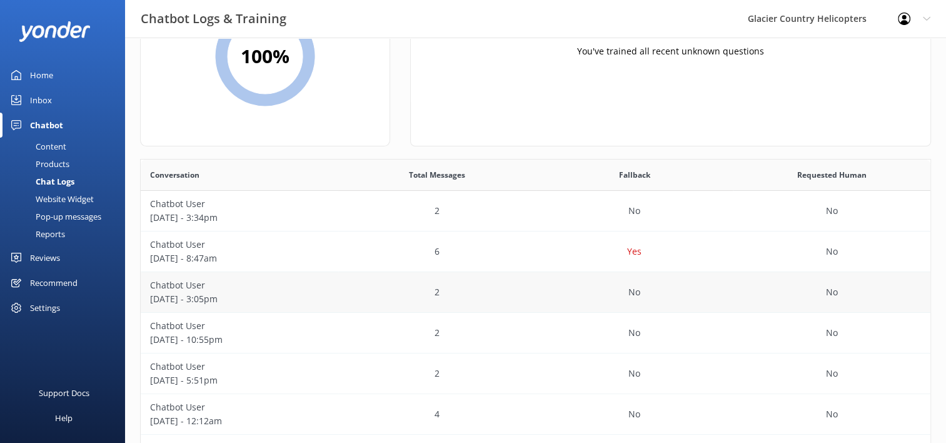
click at [295, 301] on p "[DATE] - 3:05pm" at bounding box center [239, 299] width 179 height 14
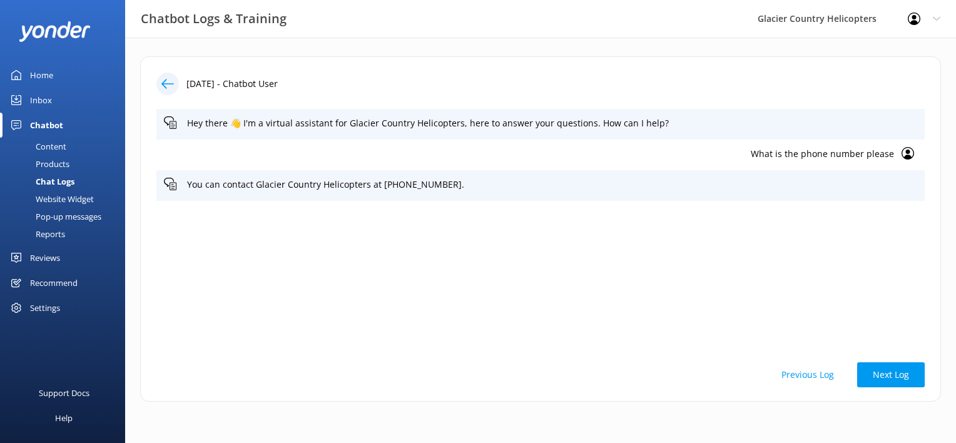
click at [164, 80] on icon at bounding box center [167, 84] width 13 height 13
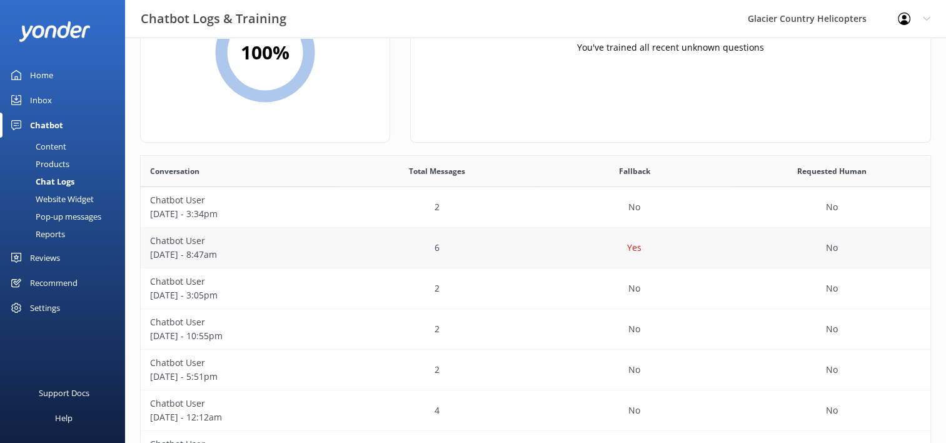
click at [239, 247] on p "Chatbot User" at bounding box center [239, 241] width 179 height 14
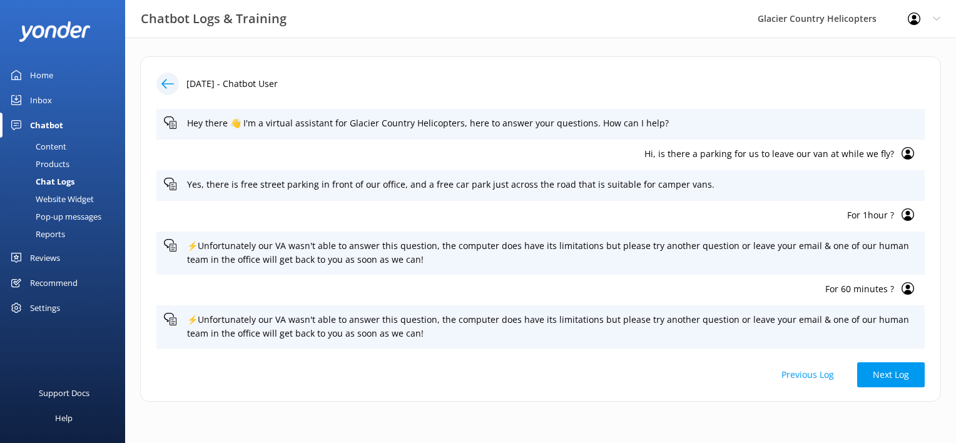
click at [165, 81] on icon at bounding box center [167, 84] width 13 height 13
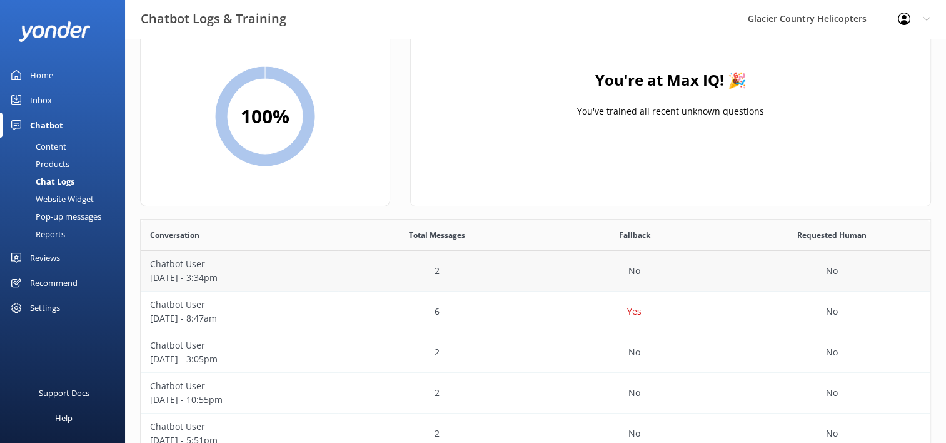
click at [241, 277] on p "[DATE] - 3:34pm" at bounding box center [239, 278] width 179 height 14
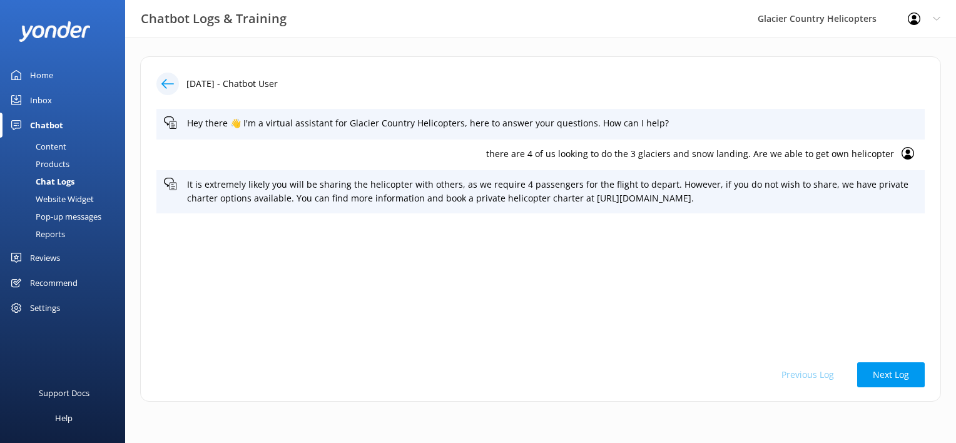
click at [51, 148] on div "Content" at bounding box center [37, 147] width 59 height 18
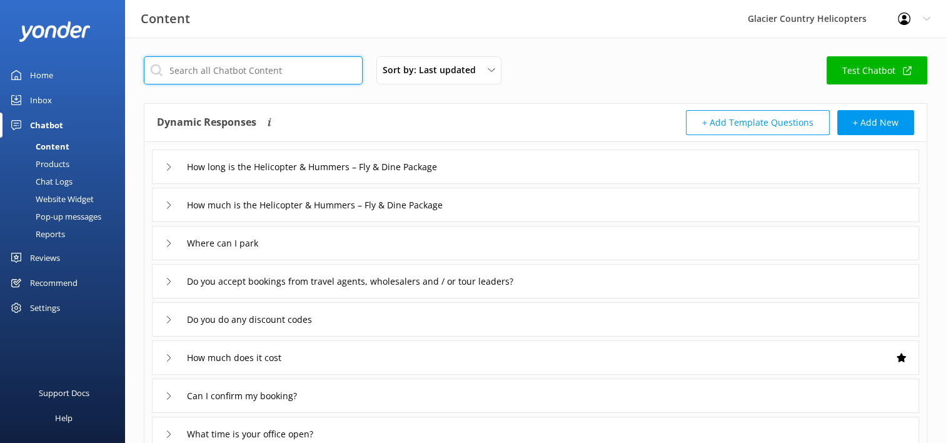
click at [226, 60] on input "text" at bounding box center [253, 70] width 219 height 28
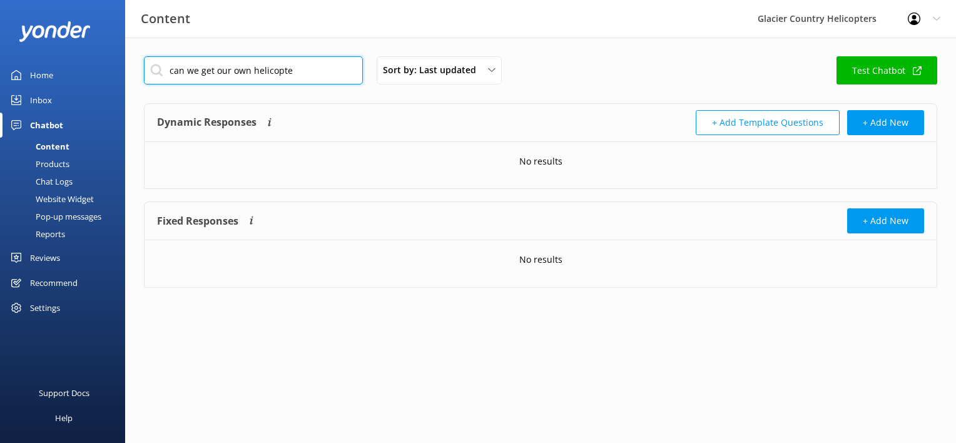
type input "can we get our own helicopter"
drag, startPoint x: 313, startPoint y: 79, endPoint x: 127, endPoint y: 91, distance: 186.1
click at [127, 91] on div "can we get our own helicopter Sort by: Last updated Title (A-Z) Last updated Te…" at bounding box center [540, 182] width 831 height 288
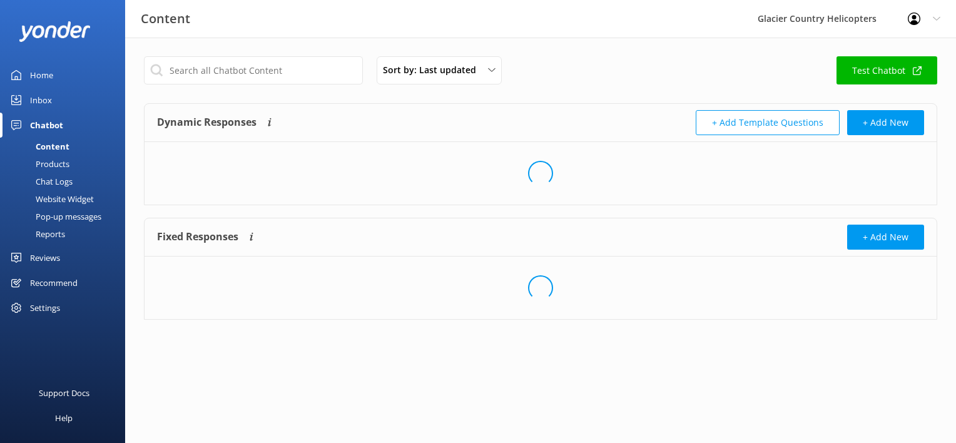
click at [53, 182] on div "Chat Logs" at bounding box center [40, 182] width 65 height 18
